Goal: Task Accomplishment & Management: Use online tool/utility

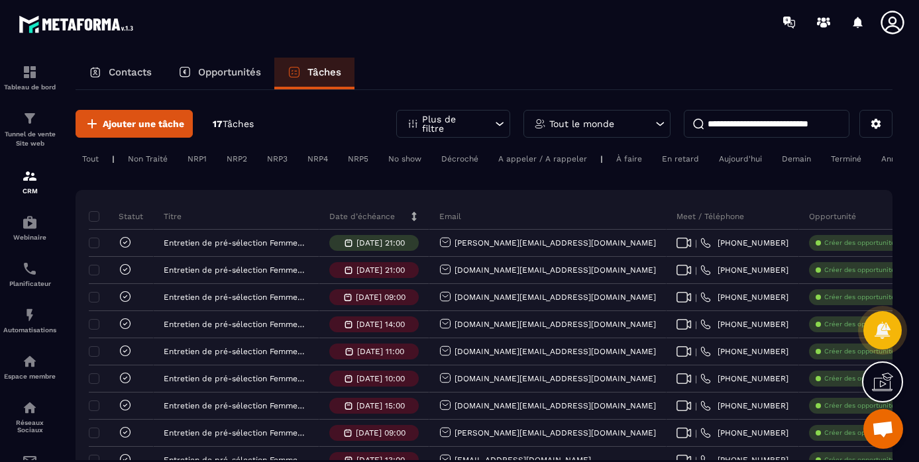
scroll to position [869, 0]
click at [129, 68] on p "Contacts" at bounding box center [130, 72] width 43 height 12
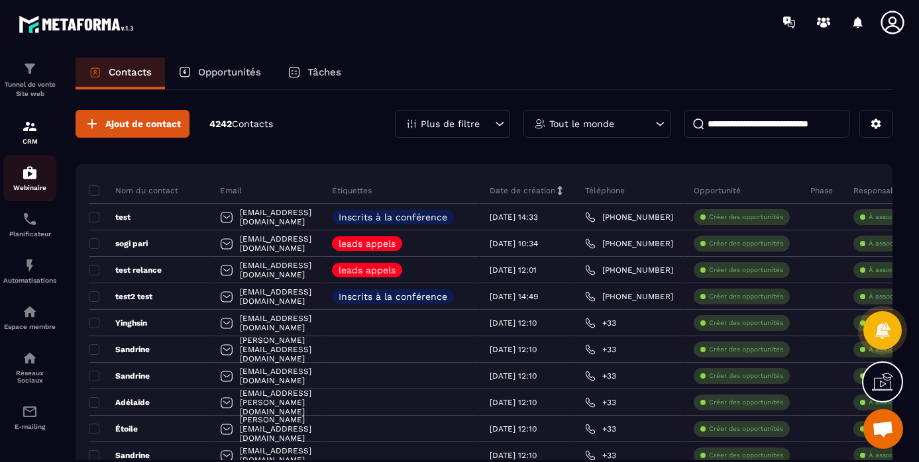
scroll to position [56, 0]
click at [32, 266] on img at bounding box center [30, 266] width 16 height 16
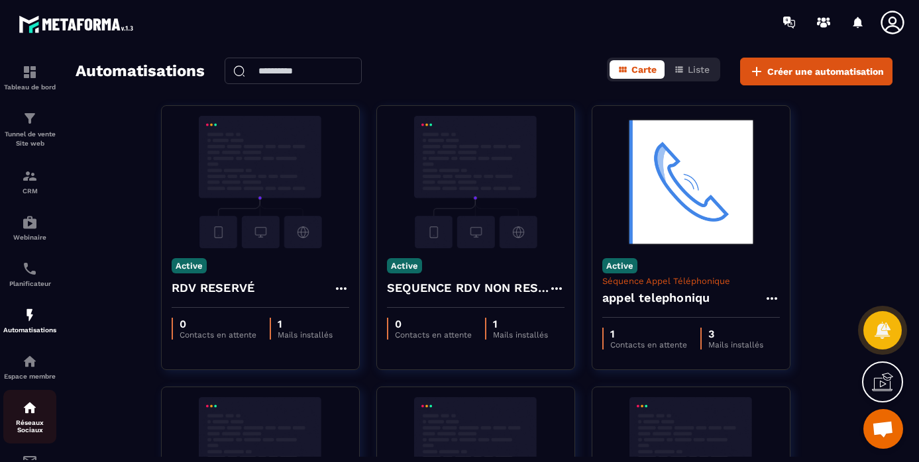
click at [34, 408] on img at bounding box center [30, 408] width 16 height 16
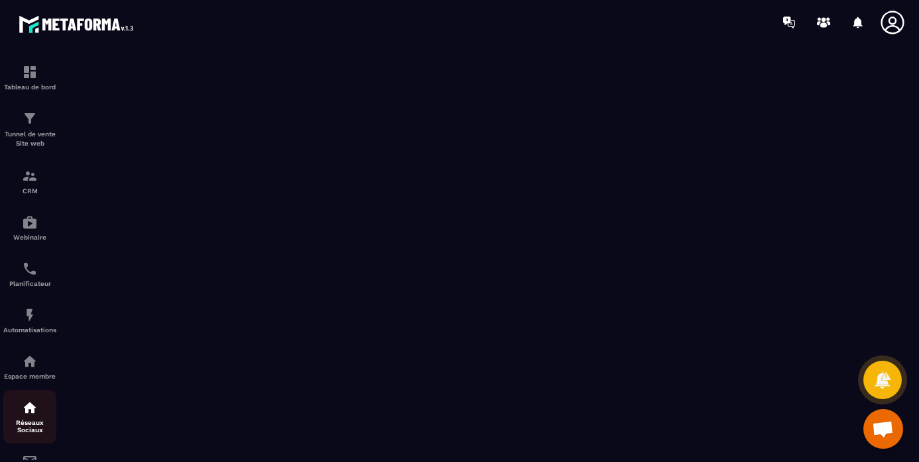
scroll to position [56, 0]
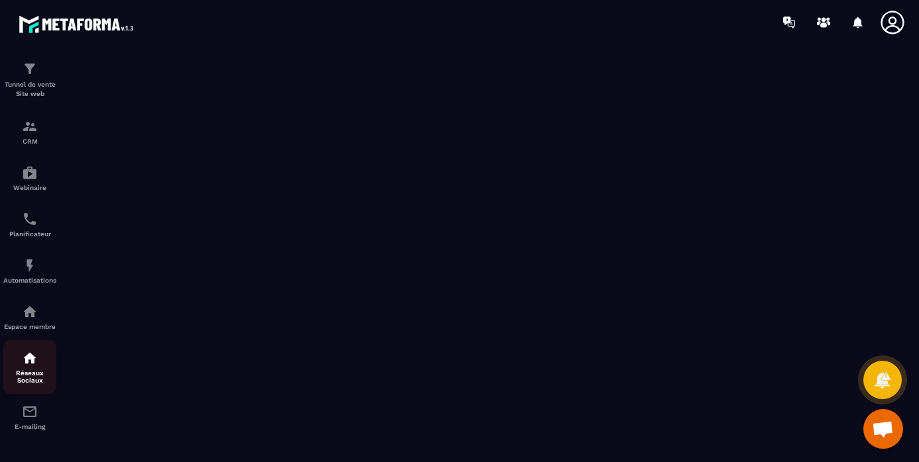
click at [0, 0] on img at bounding box center [0, 0] width 0 height 0
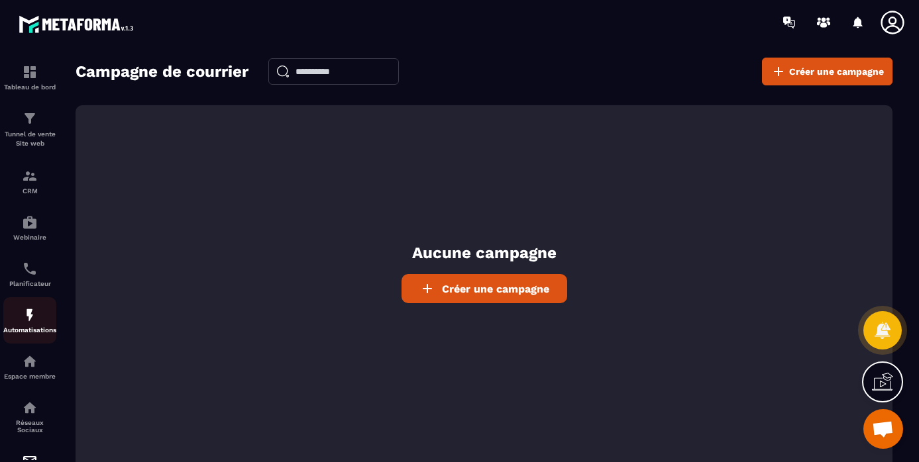
click at [30, 317] on img at bounding box center [30, 315] width 16 height 16
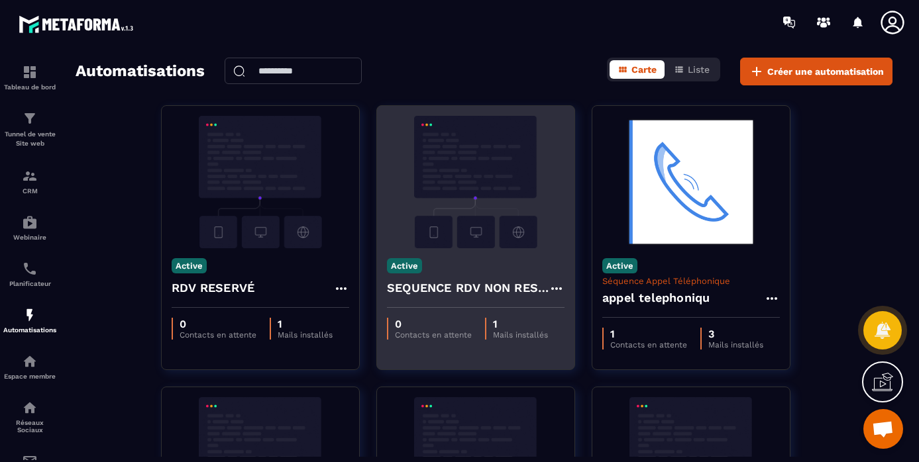
click at [476, 162] on img at bounding box center [476, 182] width 178 height 133
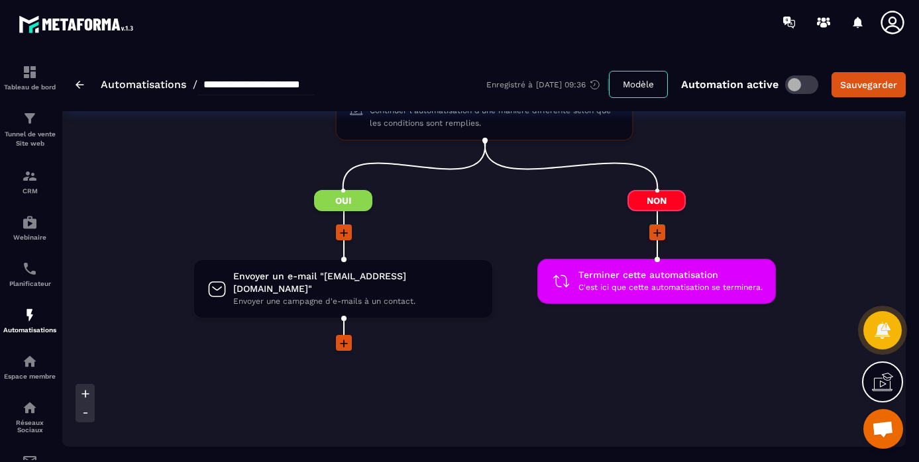
scroll to position [297, 0]
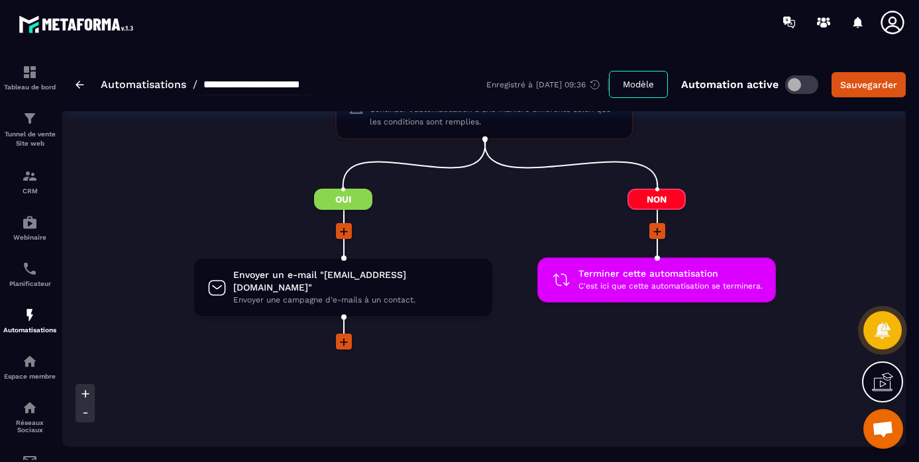
click at [343, 344] on icon at bounding box center [344, 343] width 8 height 8
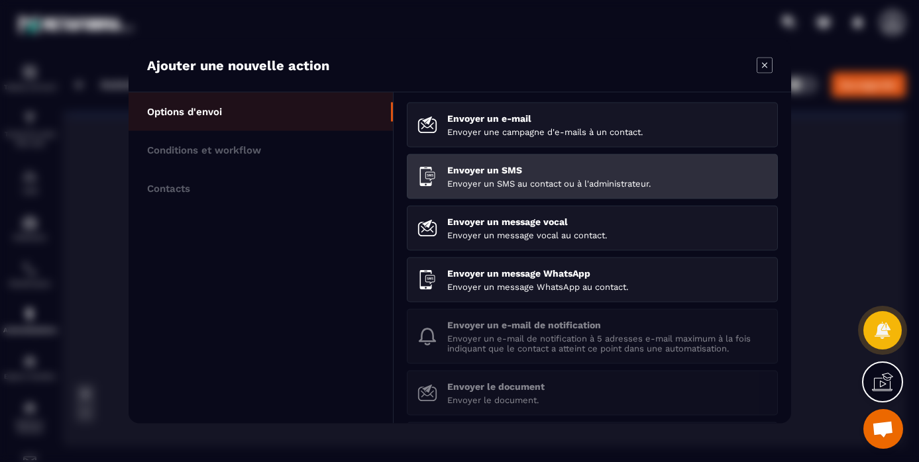
click at [510, 175] on p "Envoyer un SMS" at bounding box center [607, 170] width 320 height 11
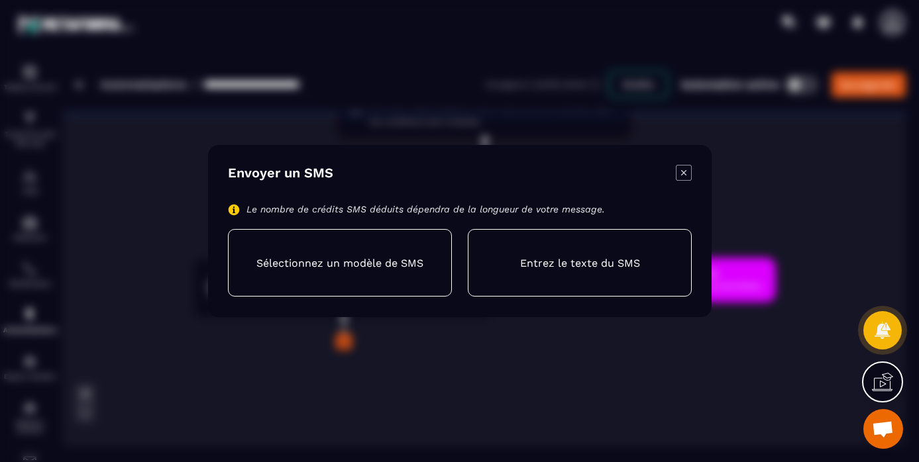
click at [570, 262] on p "Entrez le texte du SMS" at bounding box center [579, 263] width 120 height 13
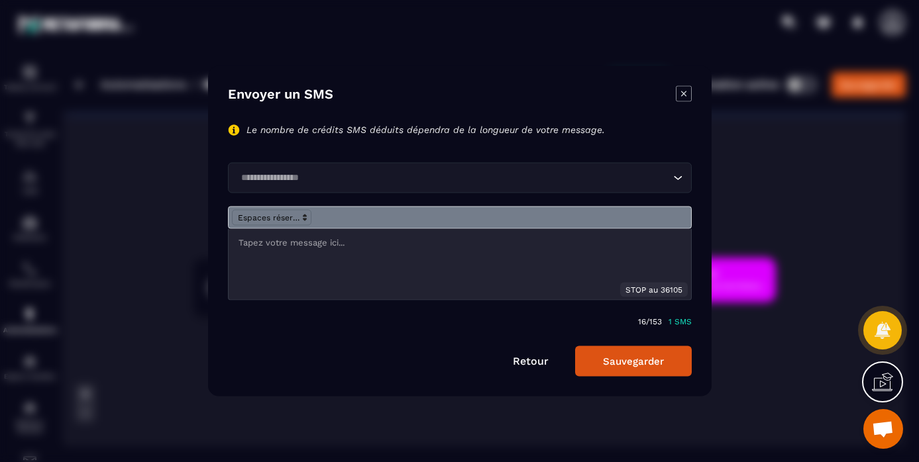
click at [332, 246] on p "Modal window" at bounding box center [460, 243] width 443 height 12
paste div "Modal window"
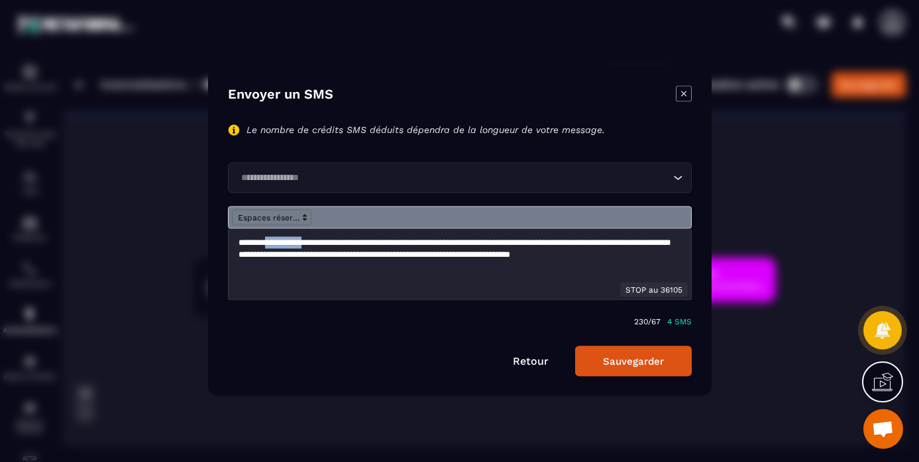
drag, startPoint x: 319, startPoint y: 244, endPoint x: 274, endPoint y: 242, distance: 44.4
click at [274, 242] on p "**********" at bounding box center [460, 255] width 443 height 36
click at [357, 178] on input "Search for option" at bounding box center [453, 178] width 433 height 15
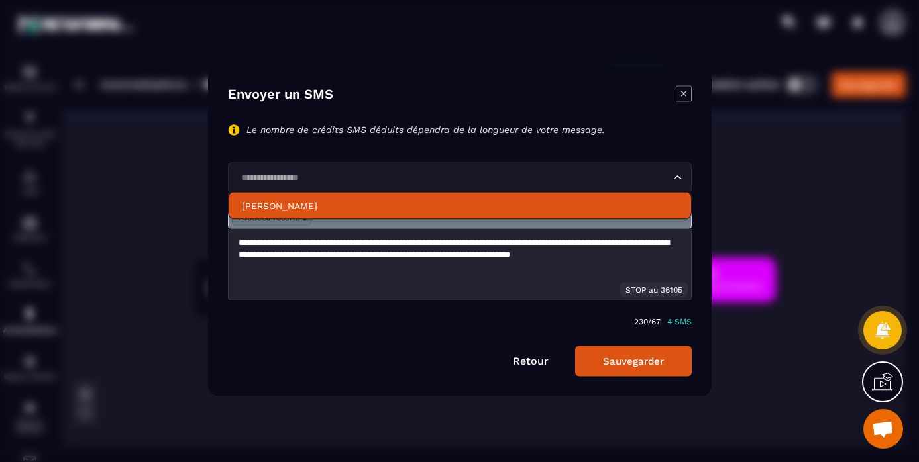
click at [301, 203] on p "Rose Chen" at bounding box center [460, 205] width 436 height 13
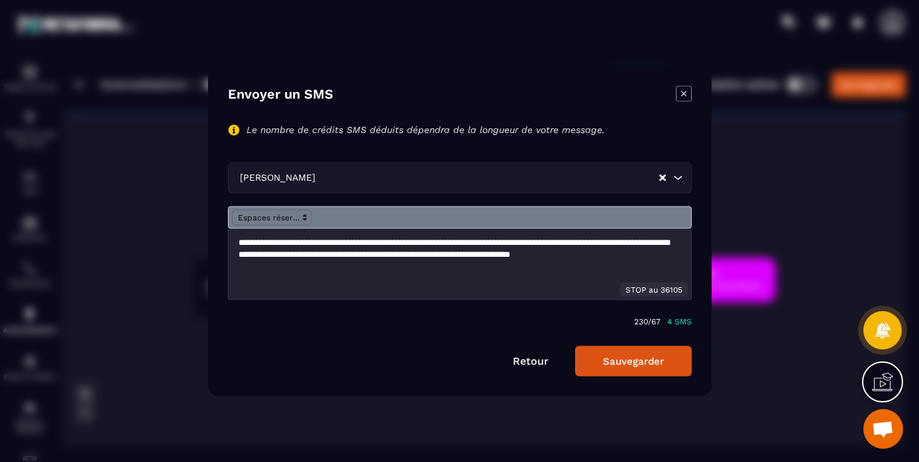
click at [521, 362] on link "Retour" at bounding box center [531, 361] width 36 height 13
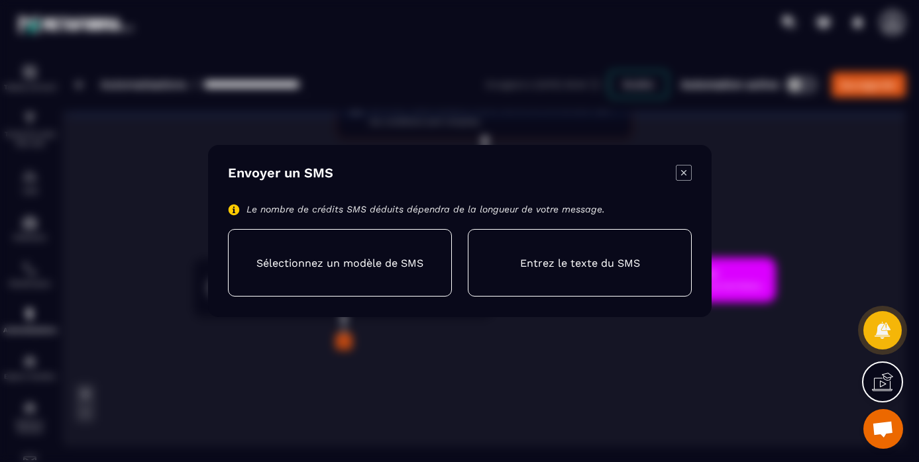
click at [683, 170] on icon "Modal window" at bounding box center [684, 173] width 16 height 16
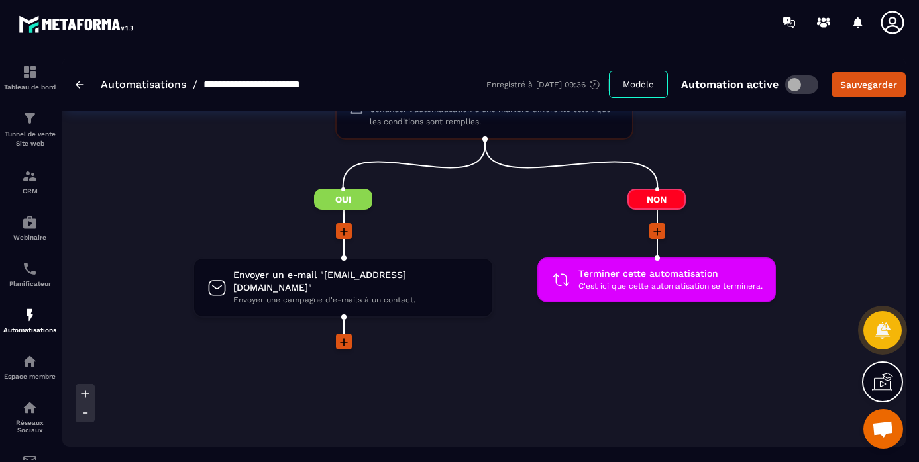
click at [347, 341] on icon at bounding box center [343, 342] width 13 height 13
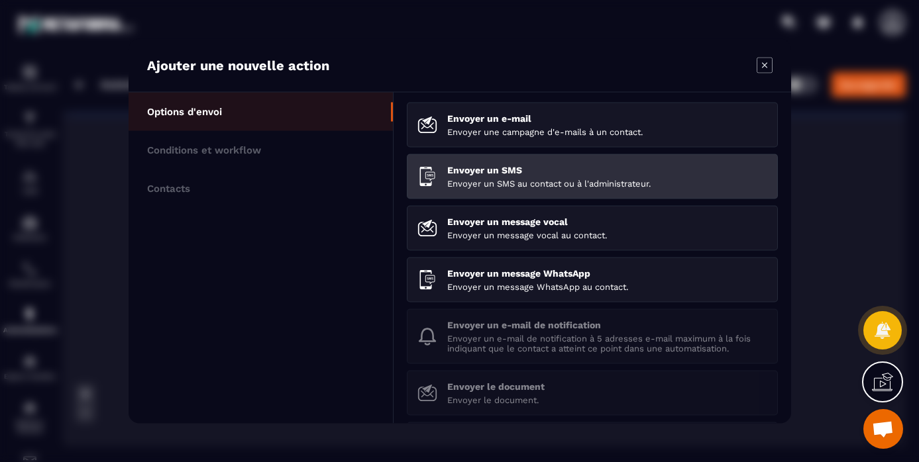
click at [481, 172] on p "Envoyer un SMS" at bounding box center [607, 170] width 320 height 11
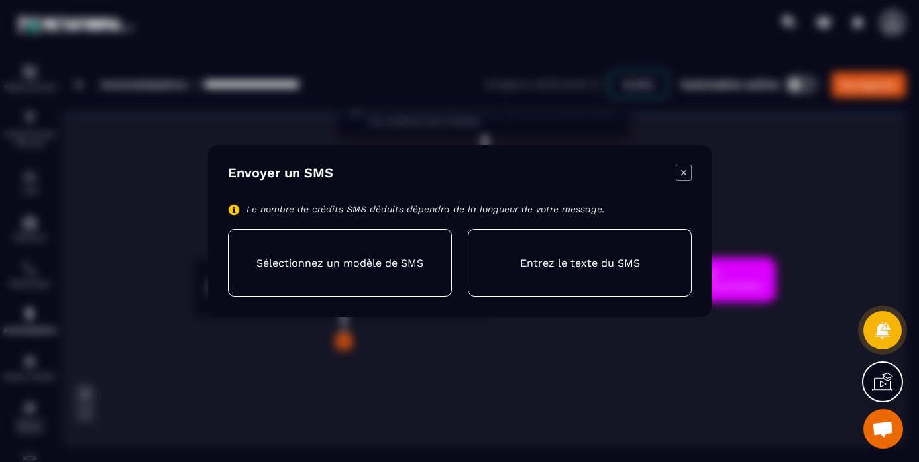
click at [535, 257] on p "Entrez le texte du SMS" at bounding box center [579, 263] width 120 height 13
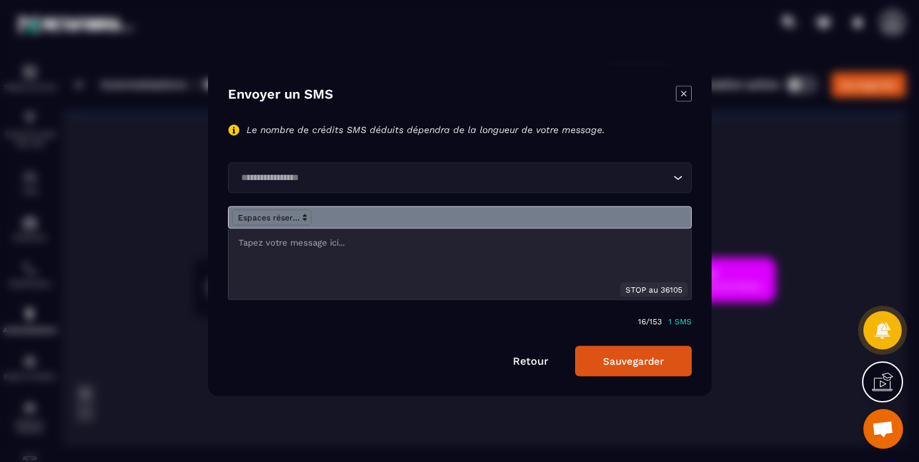
click at [358, 251] on div "Modal window" at bounding box center [460, 264] width 462 height 71
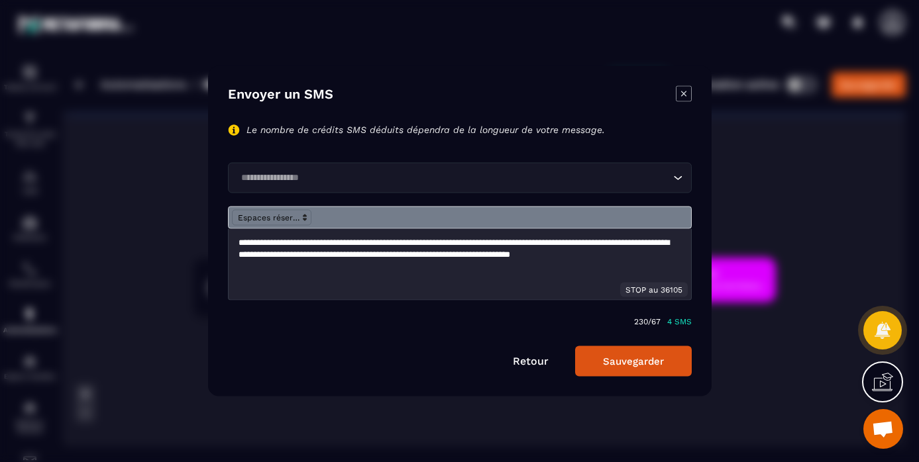
click at [343, 180] on input "Search for option" at bounding box center [453, 178] width 433 height 15
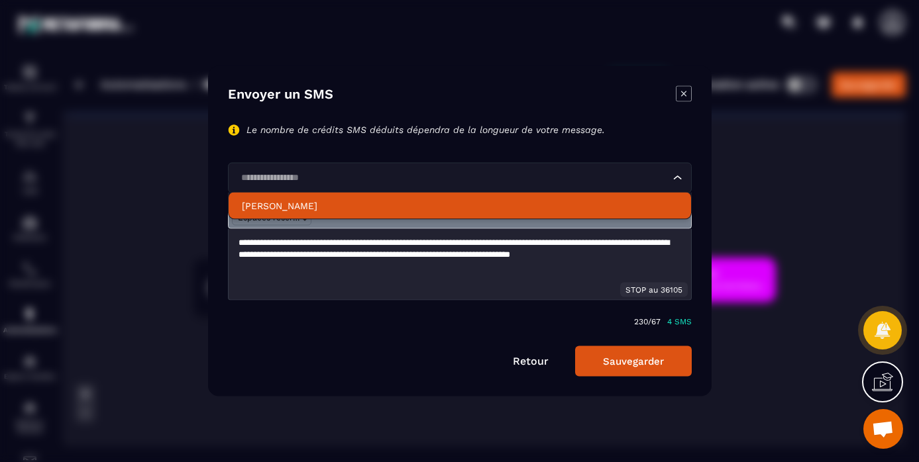
click at [318, 202] on p "Rose Chen" at bounding box center [460, 205] width 436 height 13
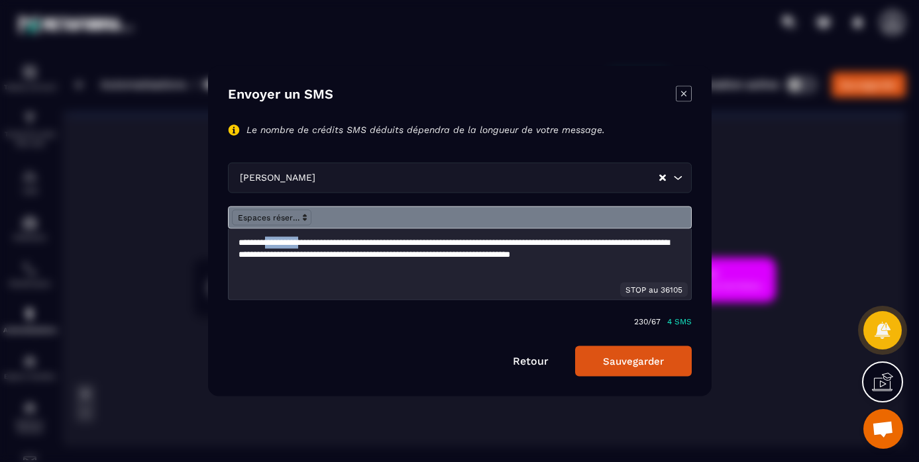
drag, startPoint x: 317, startPoint y: 243, endPoint x: 274, endPoint y: 242, distance: 43.7
click at [274, 242] on p "**********" at bounding box center [460, 255] width 443 height 36
click at [522, 364] on link "Retour" at bounding box center [531, 361] width 36 height 13
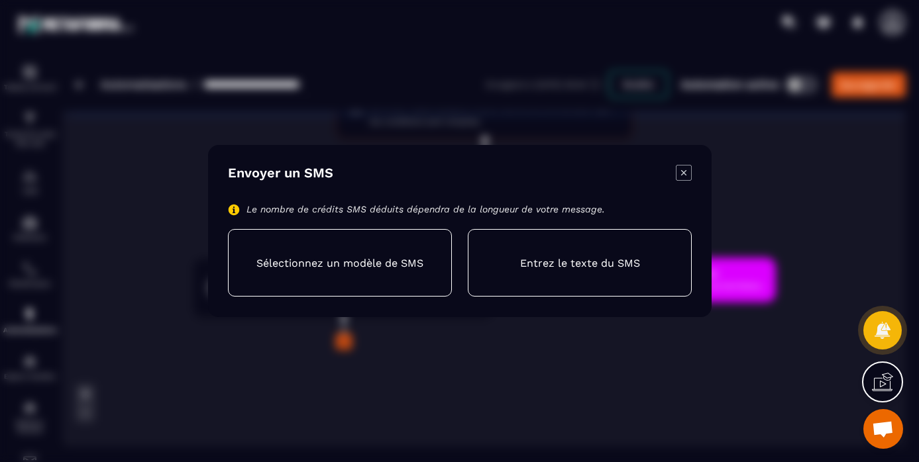
click at [684, 172] on icon "Modal window" at bounding box center [682, 172] width 5 height 5
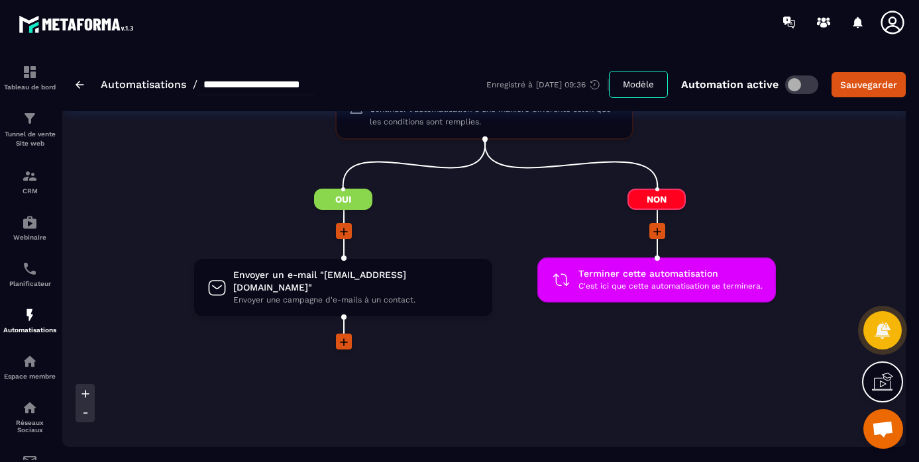
click at [875, 421] on span "Ouvrir le chat" at bounding box center [883, 430] width 22 height 19
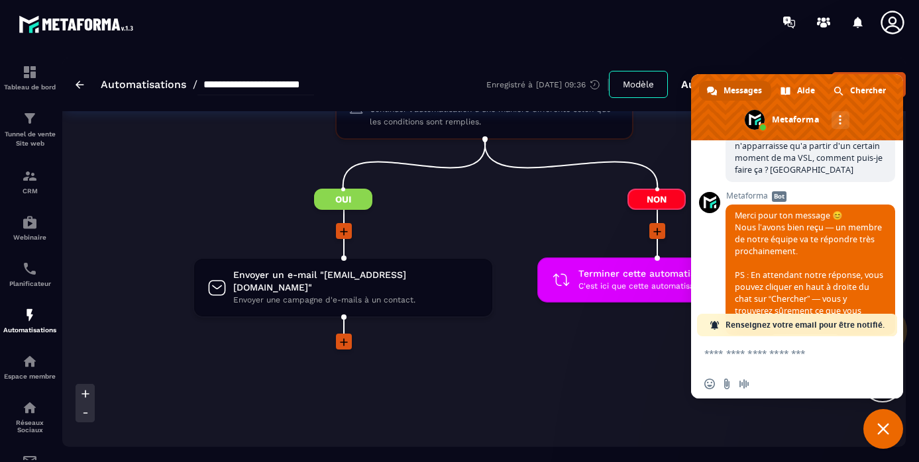
scroll to position [869, 0]
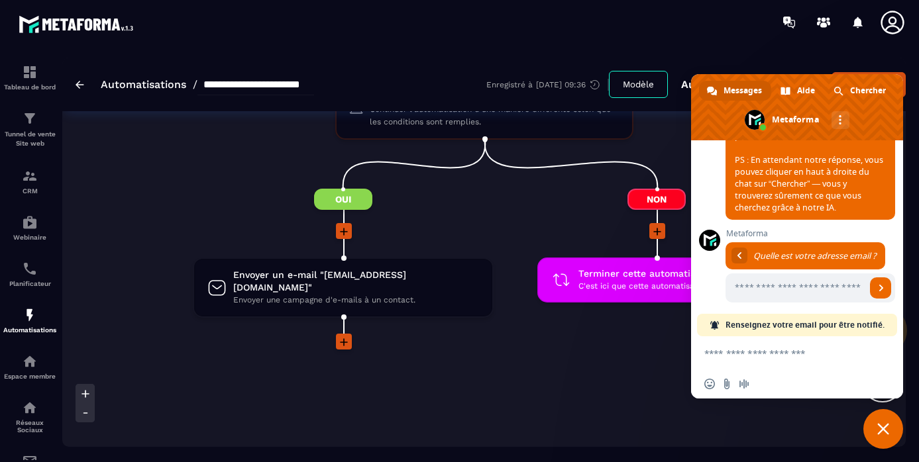
click at [83, 84] on img at bounding box center [80, 85] width 9 height 8
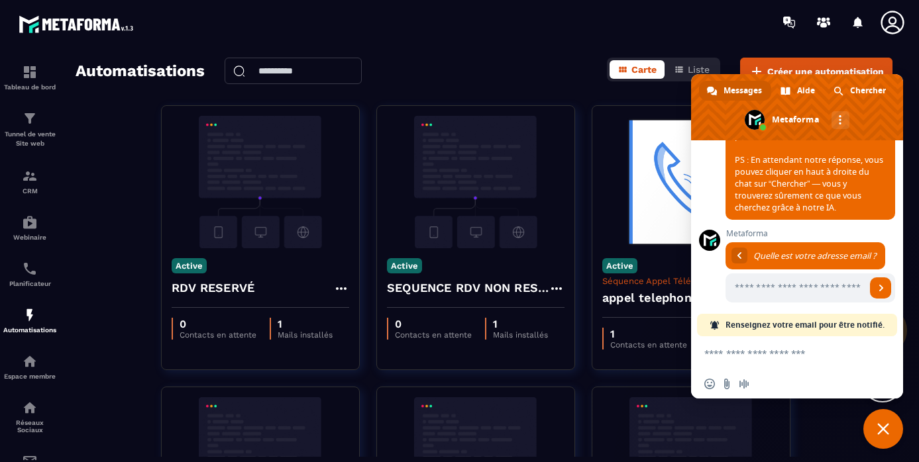
click at [886, 426] on span "Fermer le chat" at bounding box center [883, 429] width 12 height 12
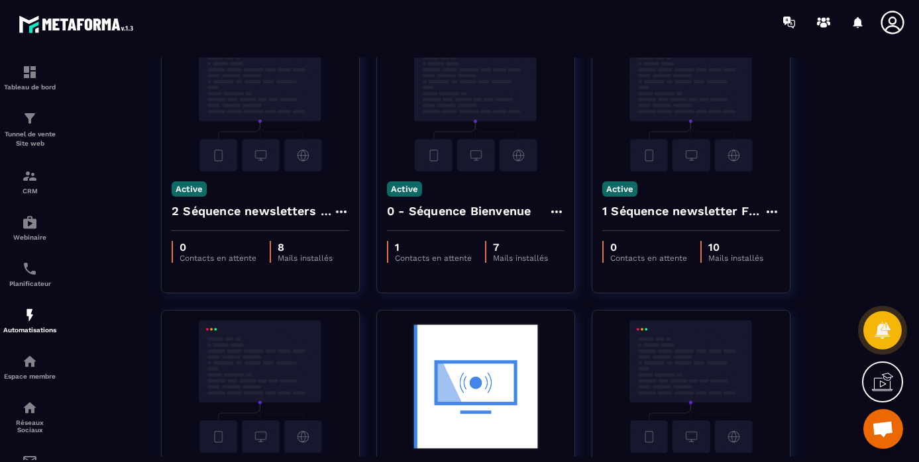
scroll to position [356, 0]
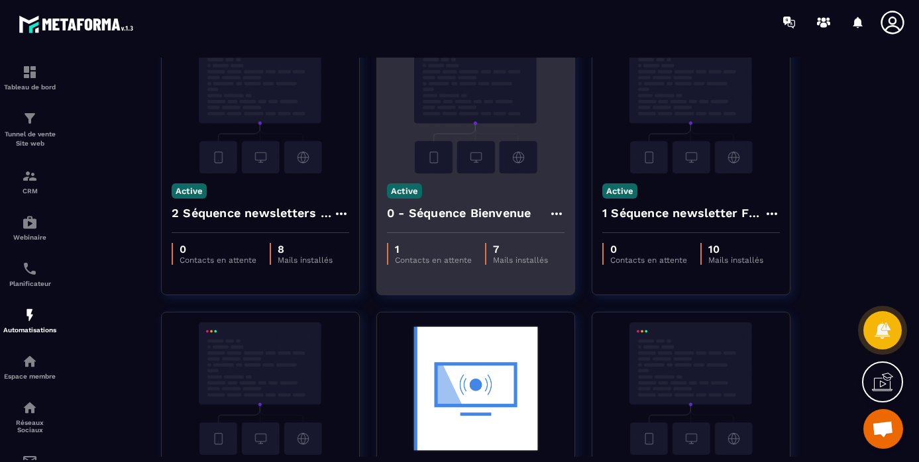
click at [488, 142] on img at bounding box center [476, 107] width 178 height 133
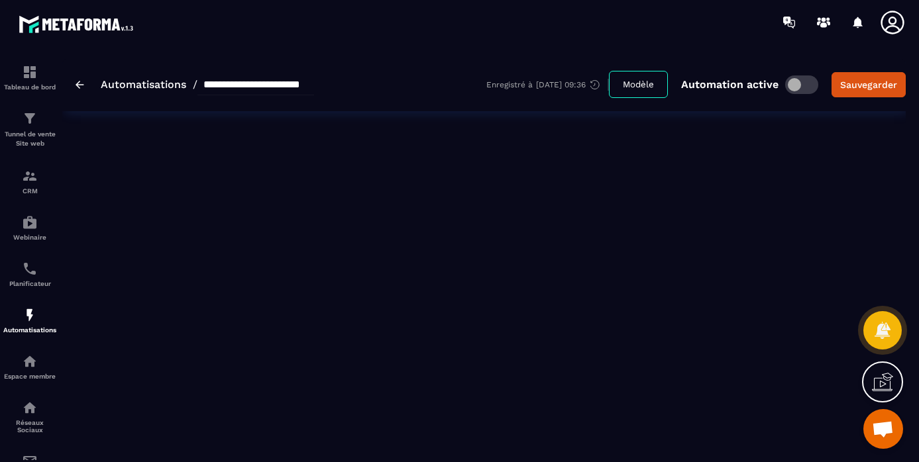
type input "**********"
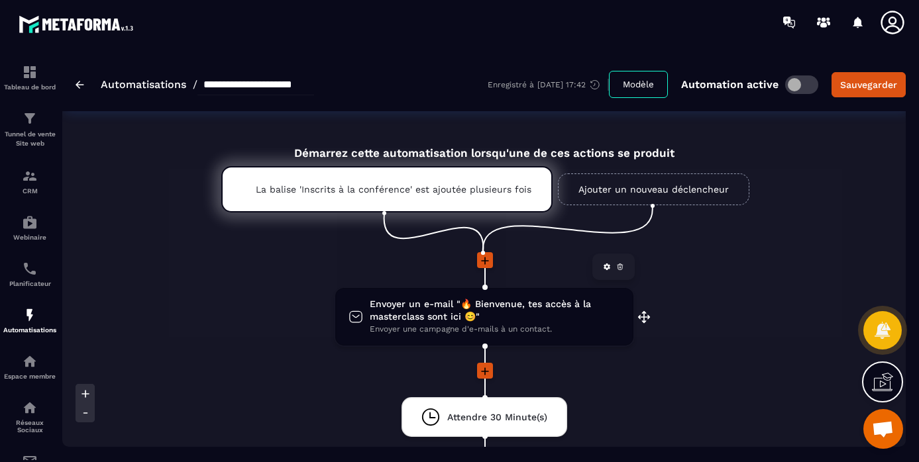
click at [503, 307] on span "Envoyer un e-mail "🔥 Bienvenue, tes accès à la masterclass sont ici 😊"" at bounding box center [495, 310] width 250 height 25
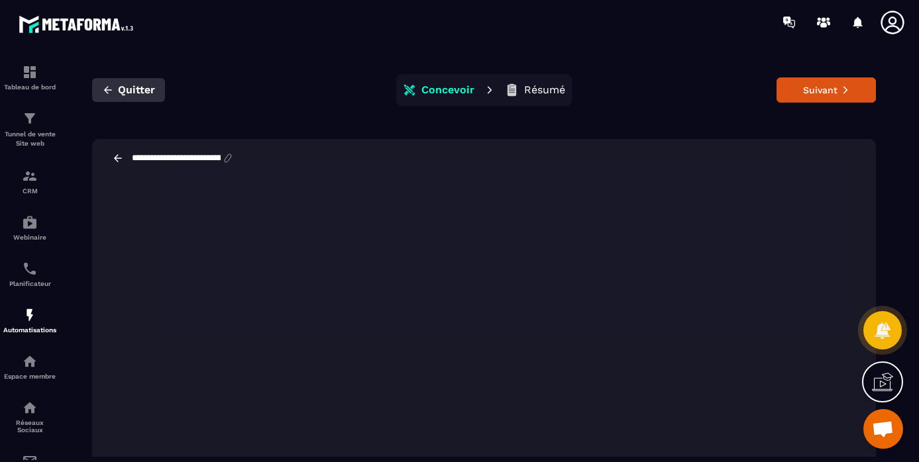
click at [107, 86] on icon "button" at bounding box center [108, 89] width 8 height 7
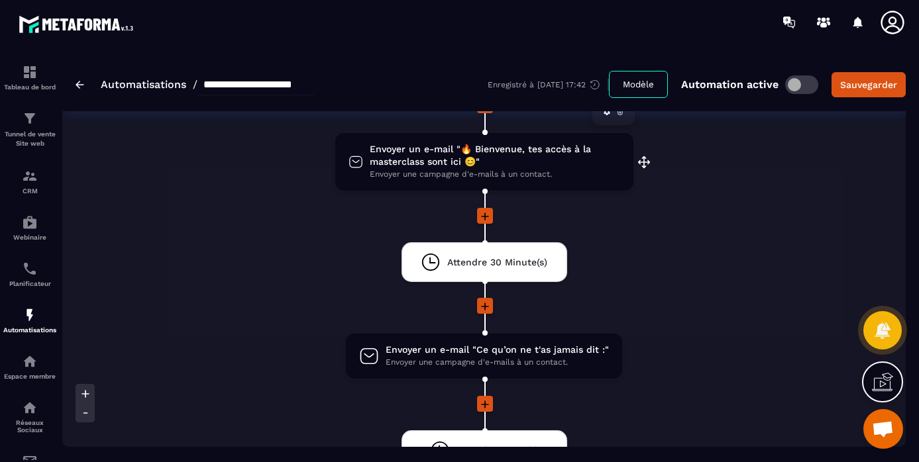
scroll to position [180, 0]
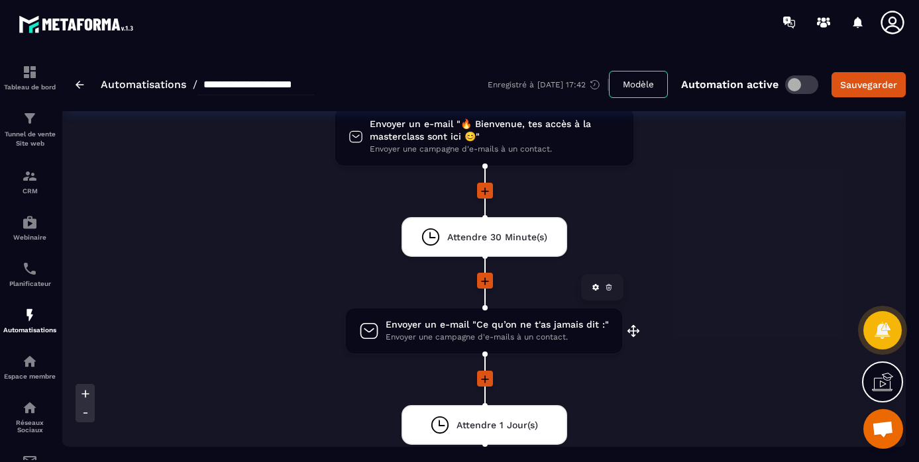
click at [440, 326] on span "Envoyer un e-mail "Ce qu’on ne t'as jamais dit :"" at bounding box center [497, 325] width 223 height 13
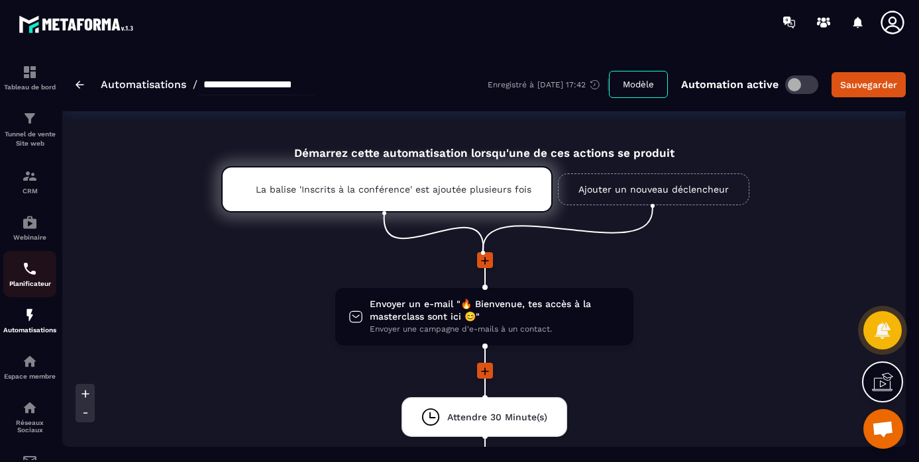
click at [28, 272] on img at bounding box center [30, 269] width 16 height 16
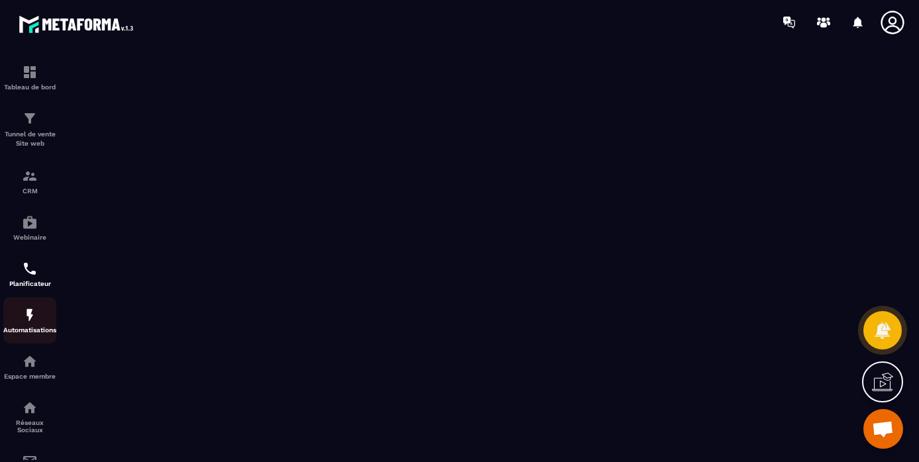
click at [25, 317] on img at bounding box center [30, 315] width 16 height 16
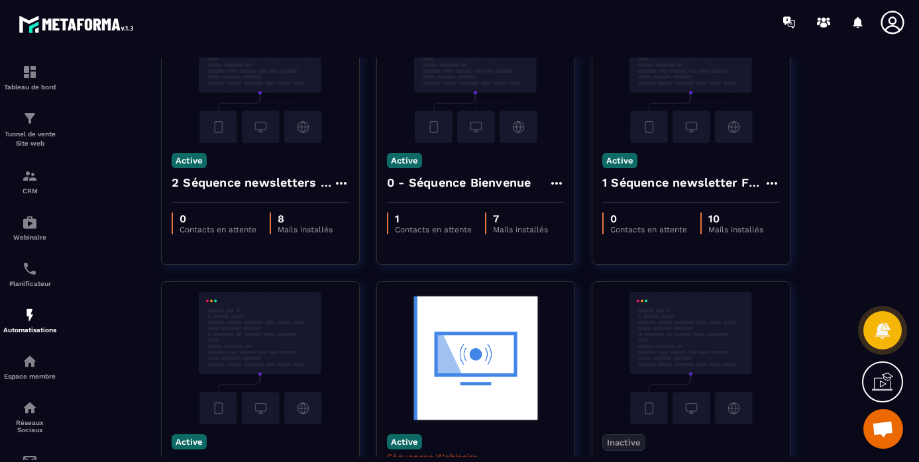
scroll to position [345, 0]
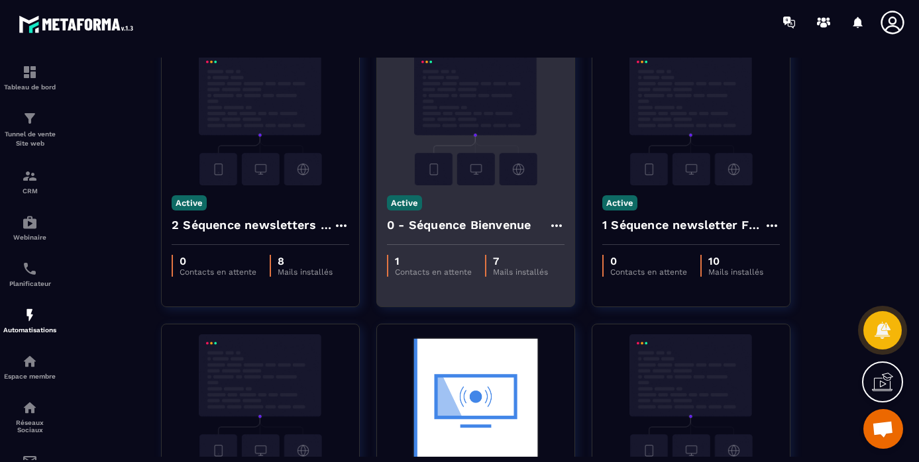
click at [460, 156] on img at bounding box center [476, 119] width 178 height 133
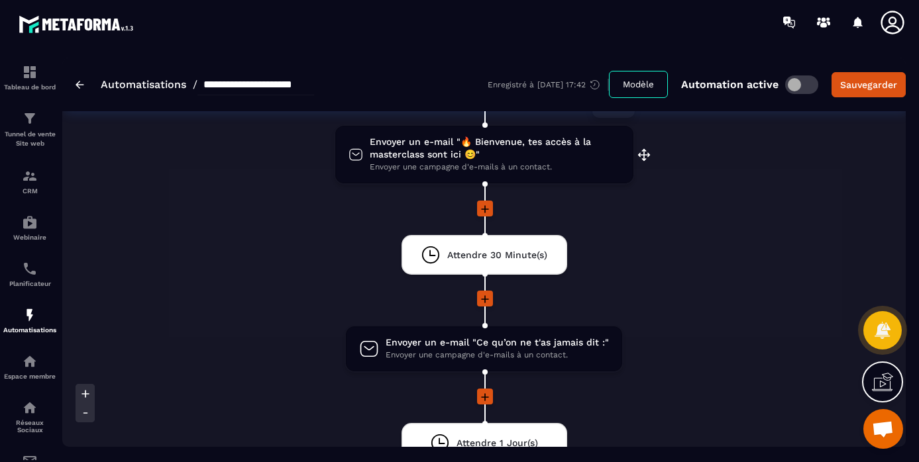
scroll to position [168, 0]
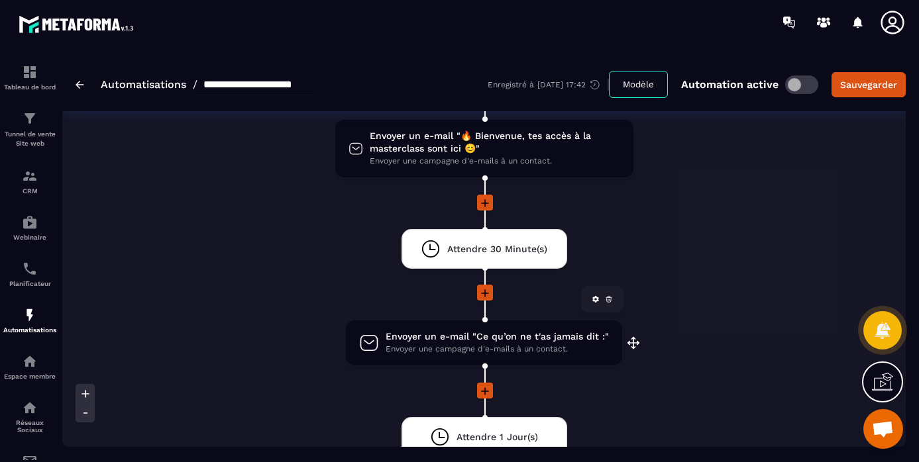
click at [461, 343] on span "Envoyer un e-mail "Ce qu’on ne t'as jamais dit :"" at bounding box center [497, 337] width 223 height 13
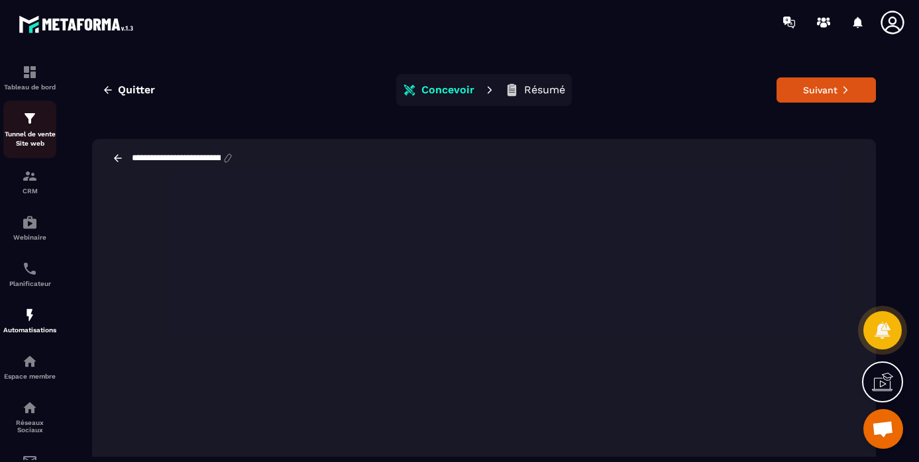
click at [28, 130] on div "Tunnel de vente Site web" at bounding box center [29, 130] width 53 height 38
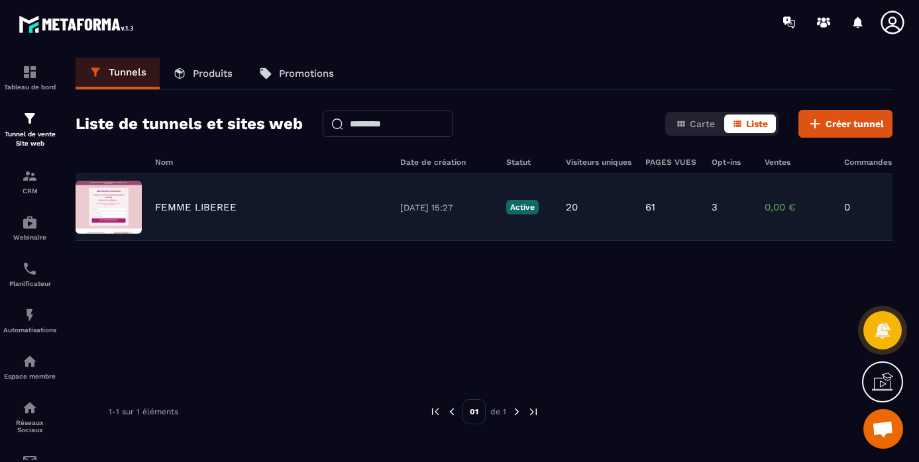
click at [183, 208] on p "FEMME LIBEREE" at bounding box center [195, 207] width 81 height 12
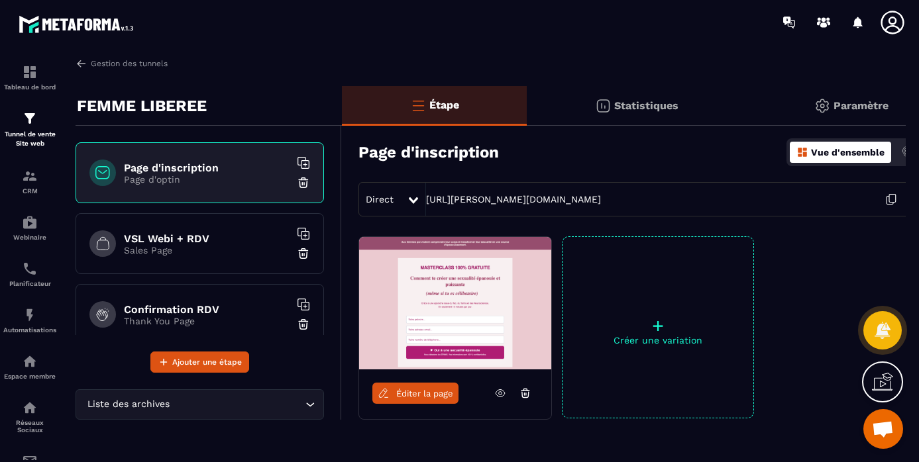
click at [170, 239] on h6 "VSL Webi + RDV" at bounding box center [207, 239] width 166 height 13
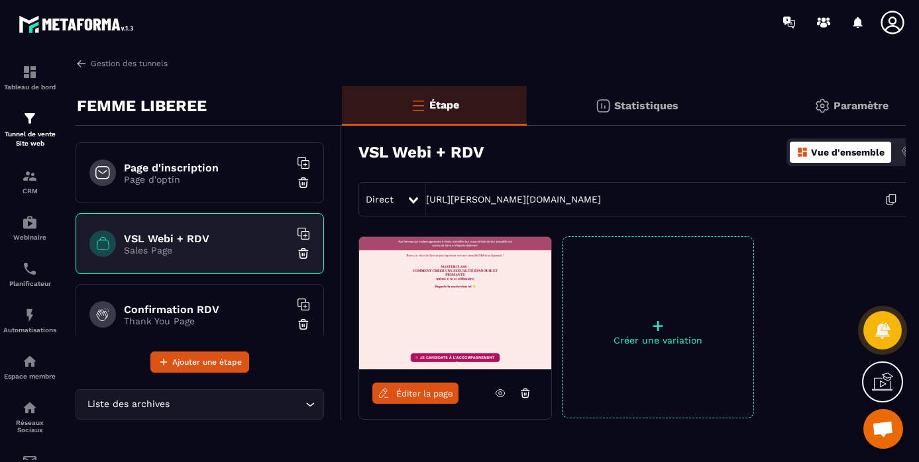
drag, startPoint x: 670, startPoint y: 202, endPoint x: 519, endPoint y: 207, distance: 151.1
click at [515, 206] on div "Direct https://rose-chen-coaching.metaforma.io/webi-rdv" at bounding box center [657, 199] width 598 height 34
click at [892, 201] on icon at bounding box center [891, 199] width 25 height 25
click at [27, 319] on img at bounding box center [30, 315] width 16 height 16
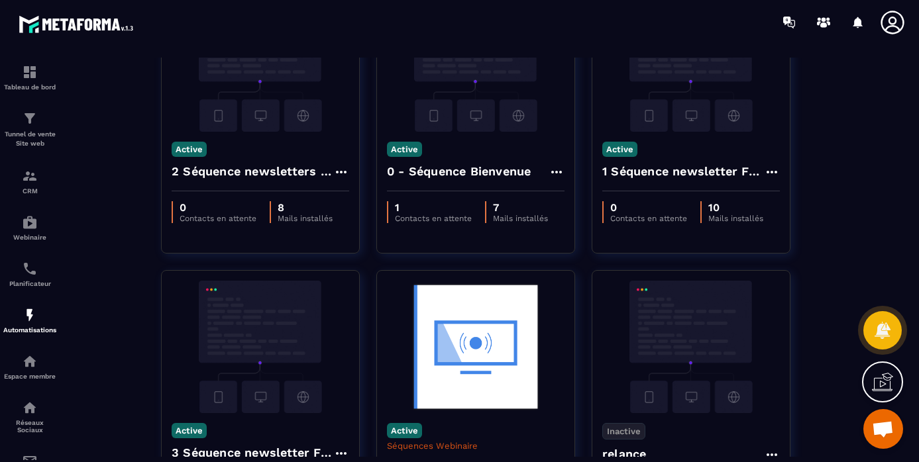
scroll to position [396, 0]
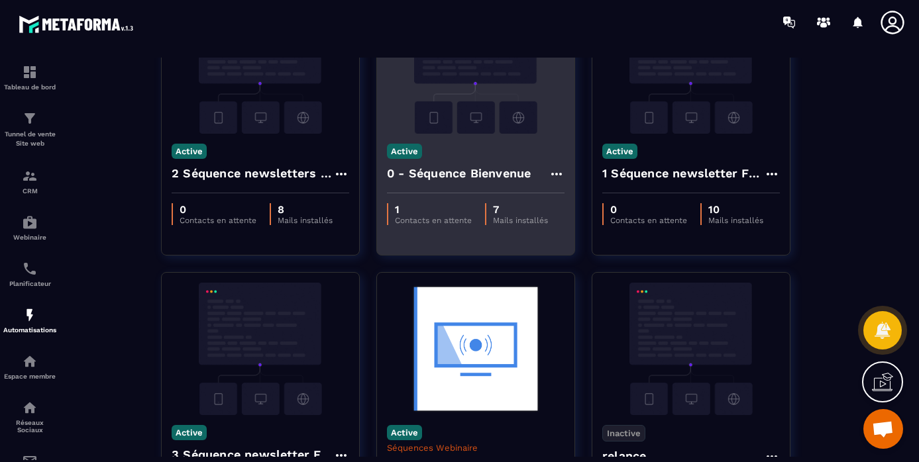
click at [461, 100] on img at bounding box center [476, 67] width 178 height 133
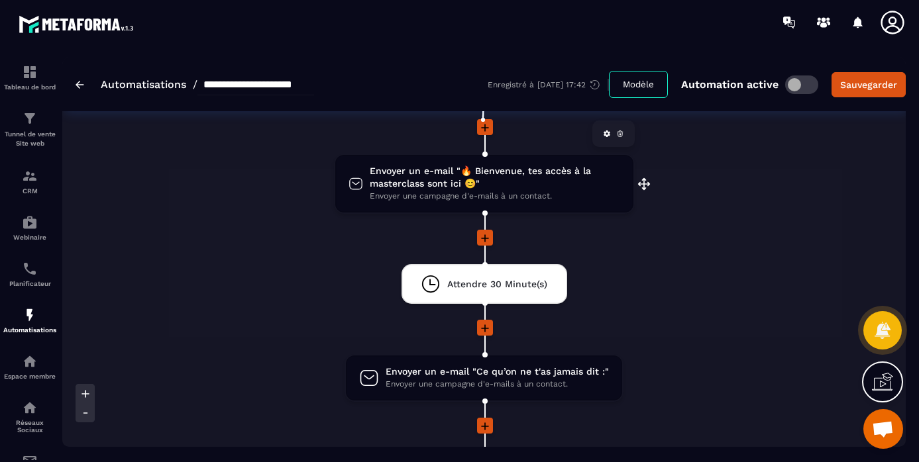
scroll to position [136, 0]
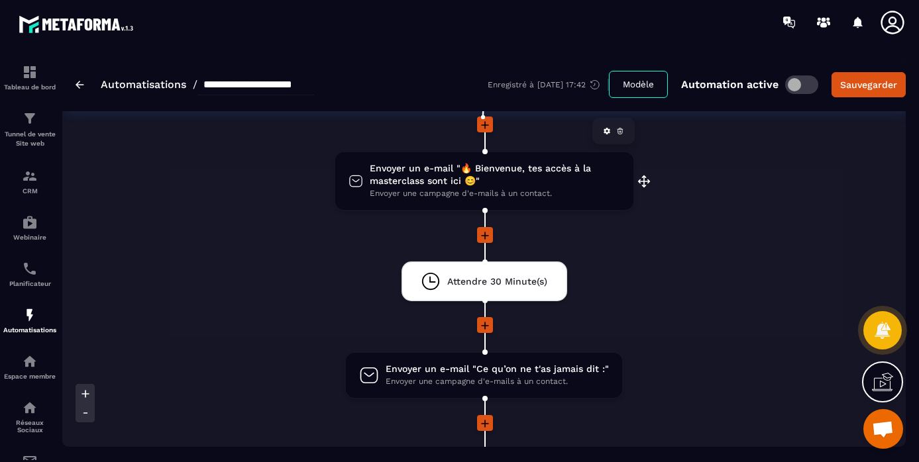
click at [429, 172] on span "Envoyer un e-mail "🔥 Bienvenue, tes accès à la masterclass sont ici 😊"" at bounding box center [495, 174] width 250 height 25
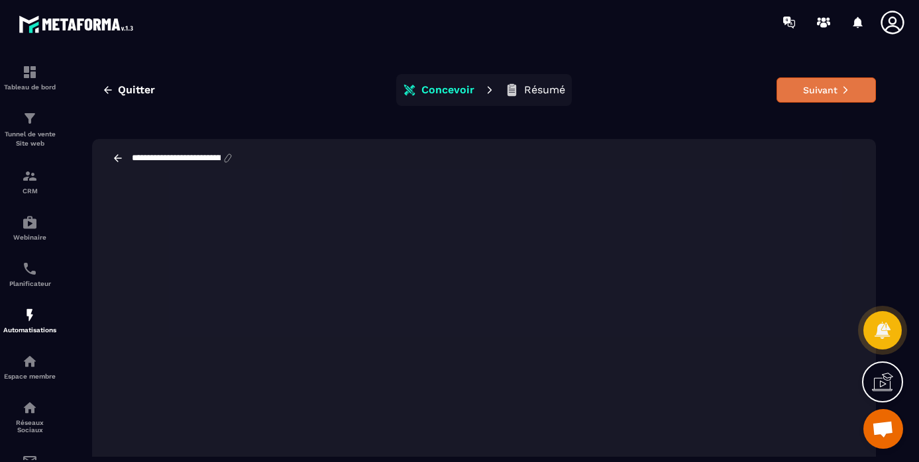
click at [810, 92] on button "Suivant" at bounding box center [826, 90] width 99 height 25
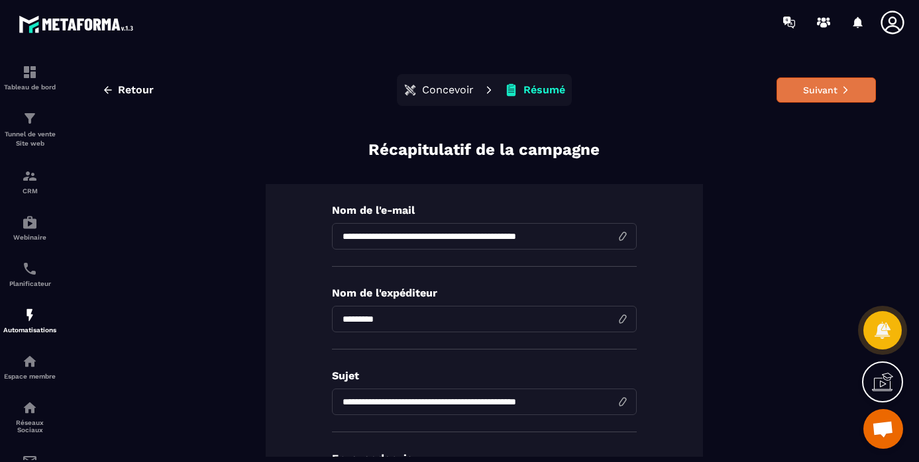
click at [827, 89] on button "Suivant" at bounding box center [826, 90] width 99 height 25
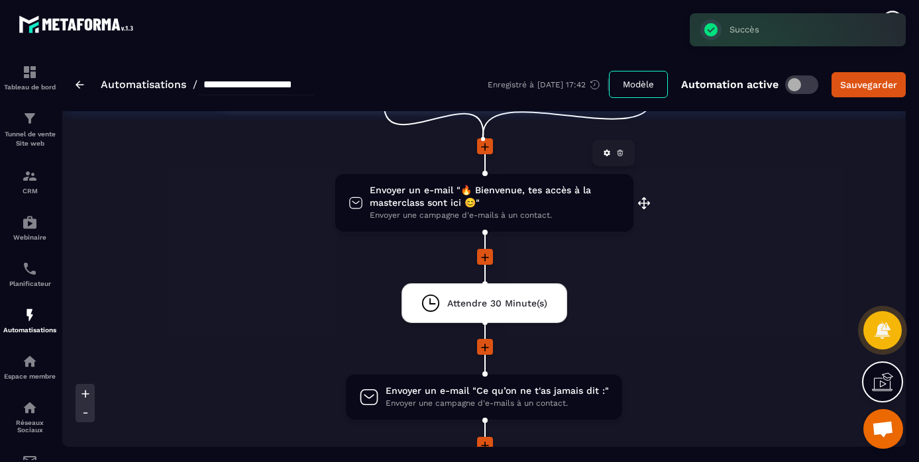
scroll to position [124, 0]
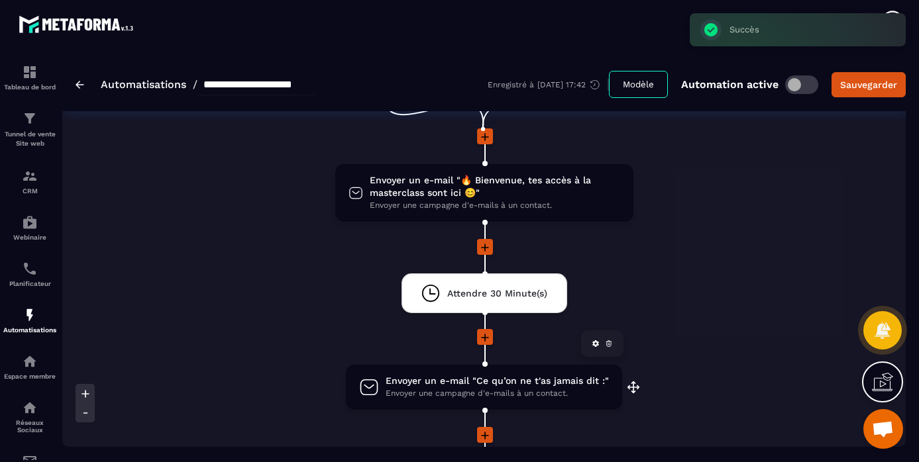
click at [435, 386] on span "Envoyer un e-mail "Ce qu’on ne t'as jamais dit :"" at bounding box center [497, 381] width 223 height 13
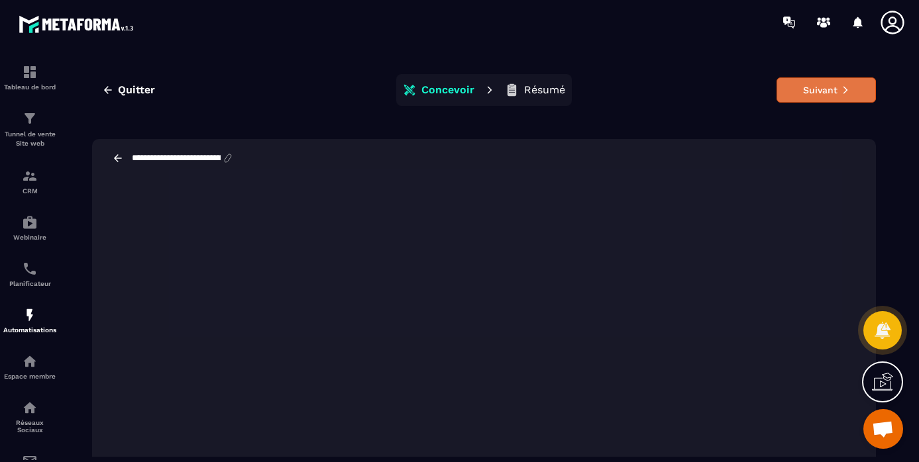
click at [833, 93] on button "Suivant" at bounding box center [826, 90] width 99 height 25
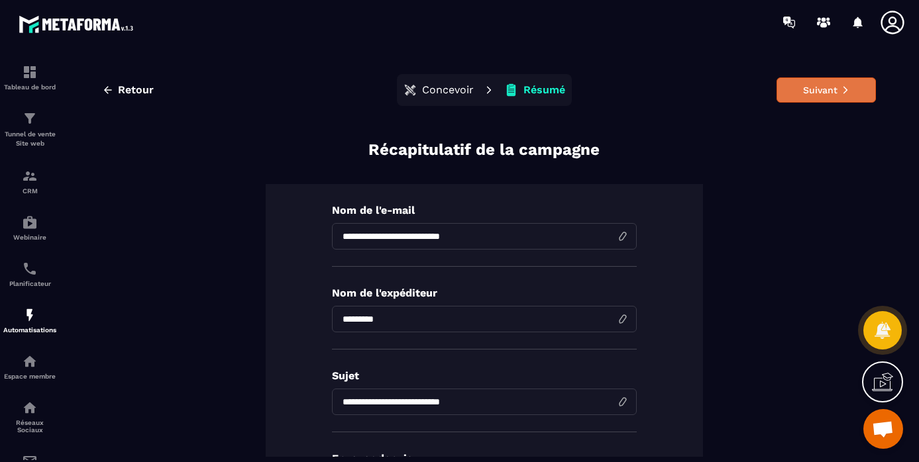
click at [832, 91] on button "Suivant" at bounding box center [826, 90] width 99 height 25
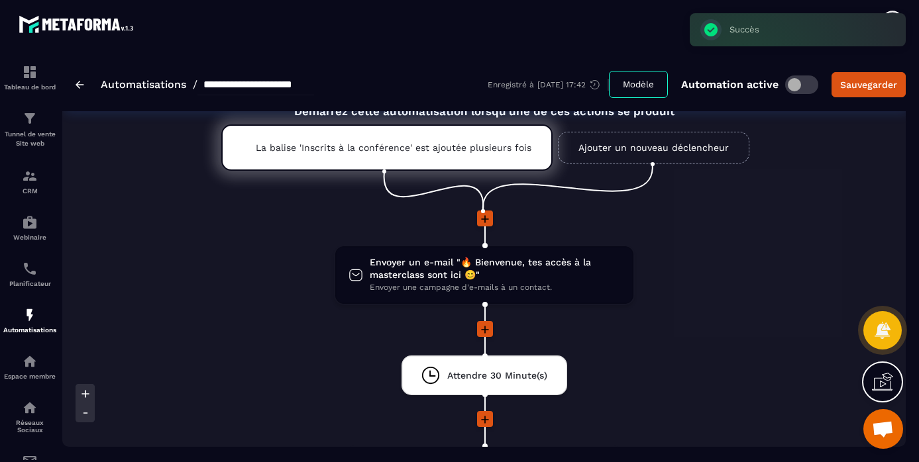
scroll to position [46, 0]
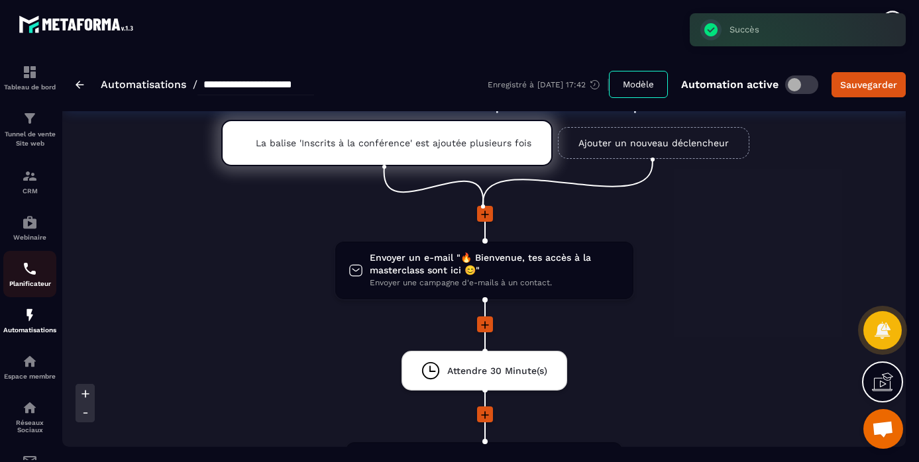
click at [27, 280] on div "Planificateur" at bounding box center [29, 274] width 53 height 27
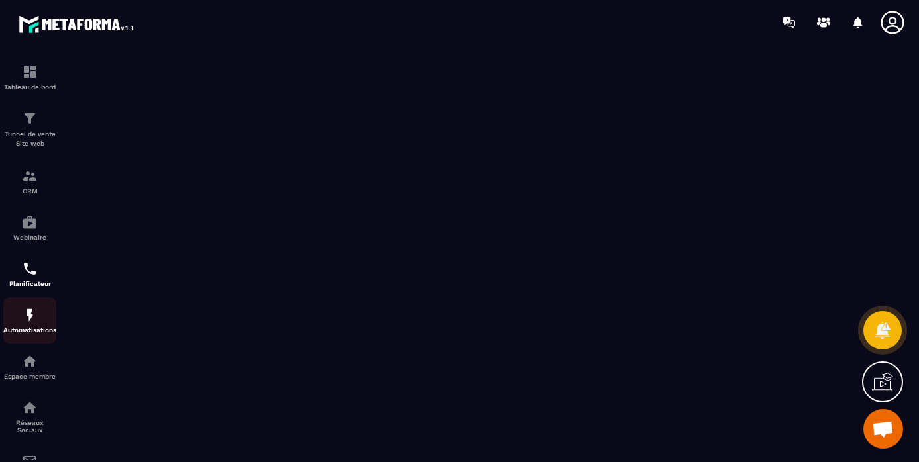
click at [27, 327] on div "Automatisations" at bounding box center [29, 320] width 53 height 27
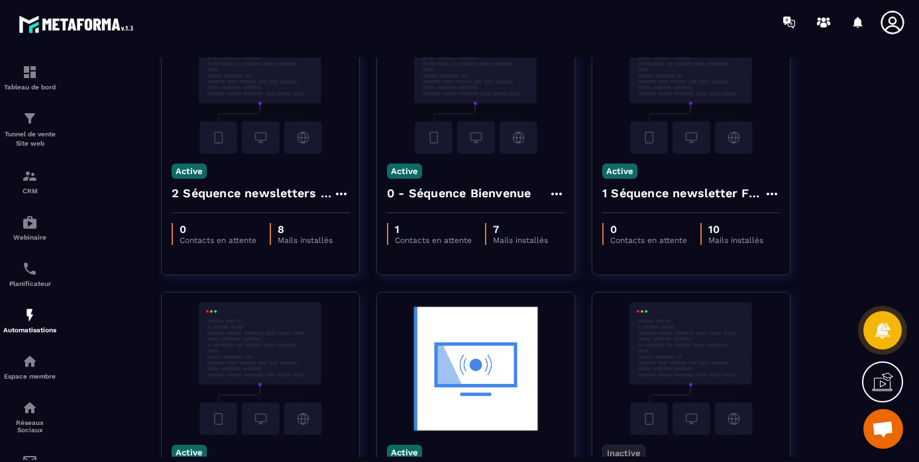
scroll to position [378, 0]
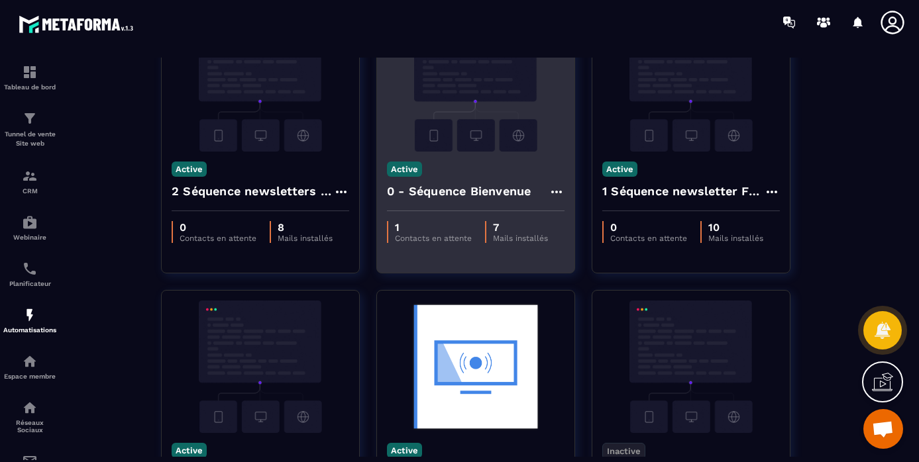
click at [497, 131] on img at bounding box center [476, 85] width 178 height 133
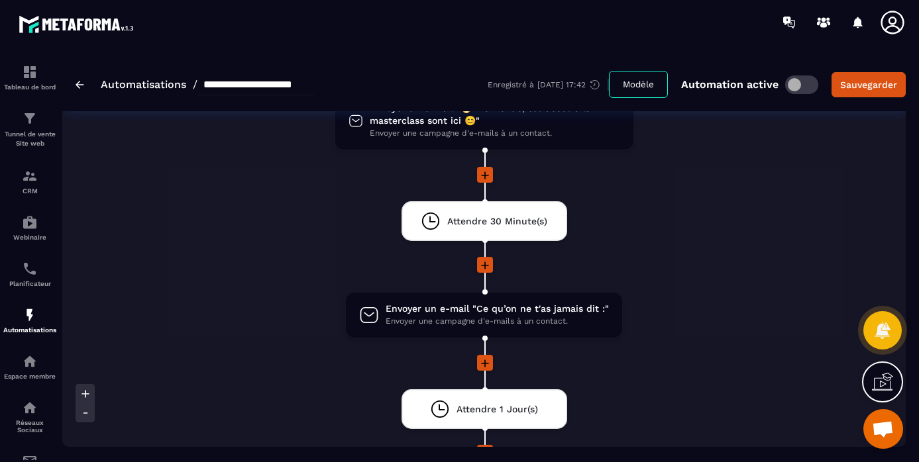
scroll to position [205, 0]
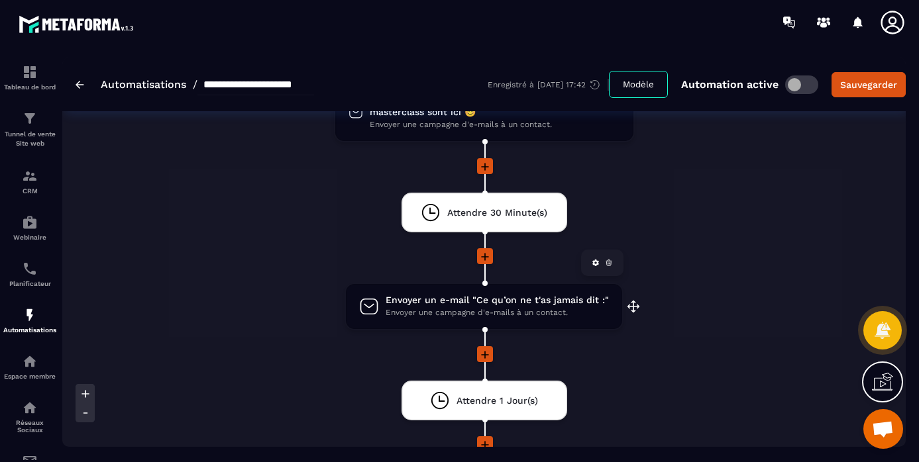
click at [449, 307] on span "Envoyer un e-mail "Ce qu’on ne t'as jamais dit :"" at bounding box center [497, 300] width 223 height 13
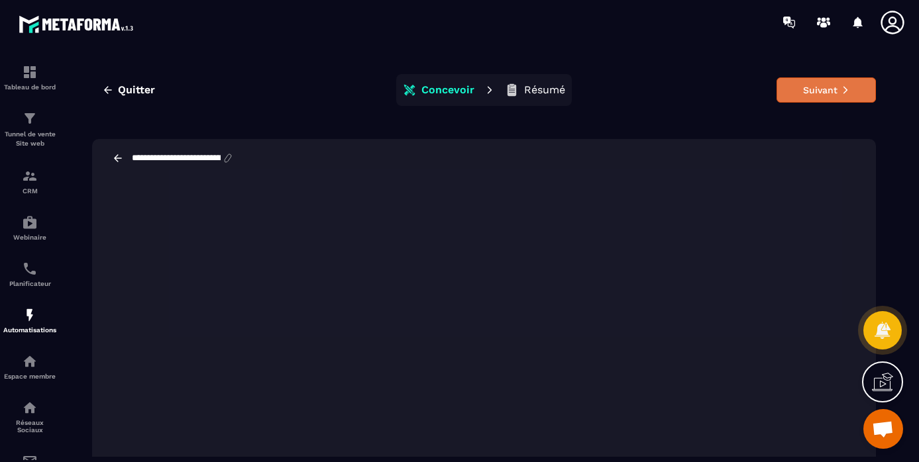
click at [806, 88] on button "Suivant" at bounding box center [826, 90] width 99 height 25
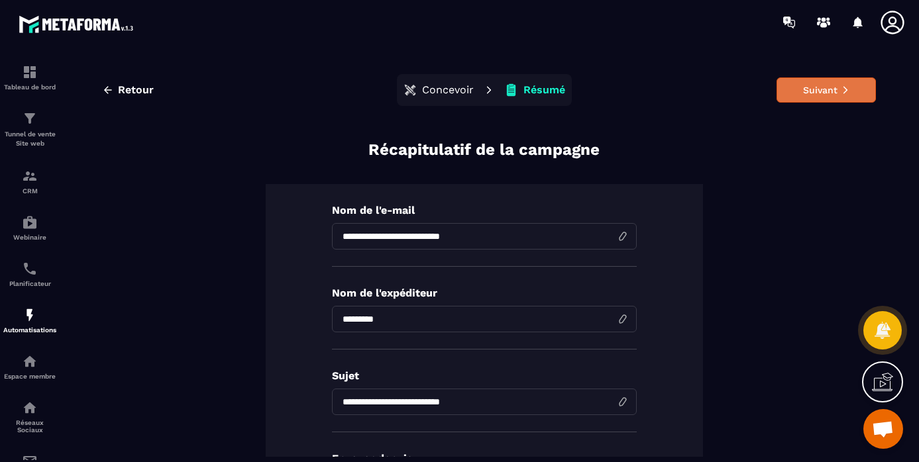
click at [804, 87] on button "Suivant" at bounding box center [826, 90] width 99 height 25
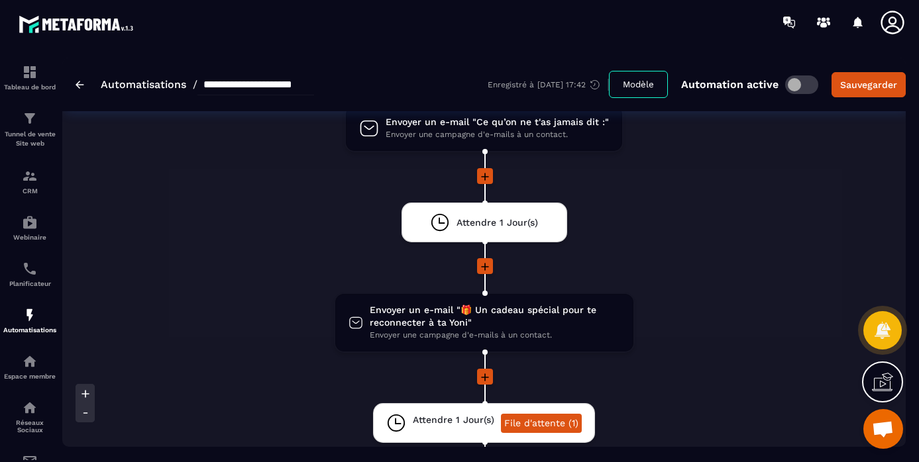
scroll to position [464, 0]
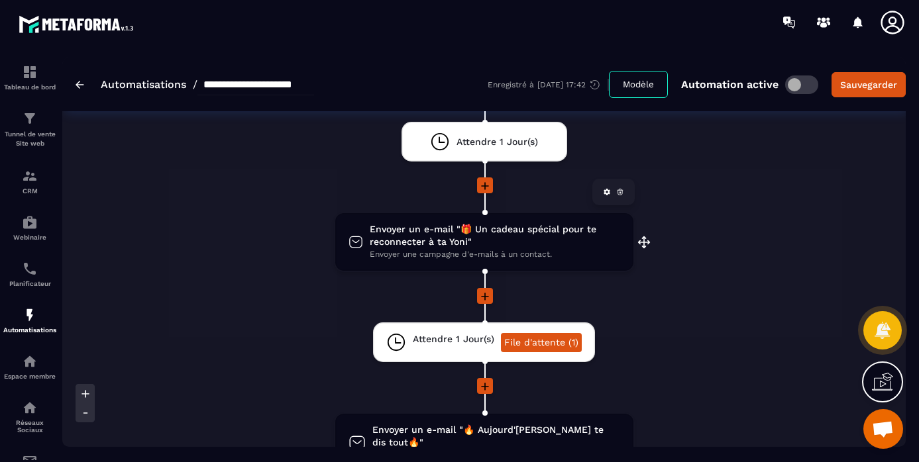
click at [515, 239] on span "Envoyer un e-mail "🎁 Un cadeau spécial pour te reconnecter à ta Yoni"" at bounding box center [495, 235] width 250 height 25
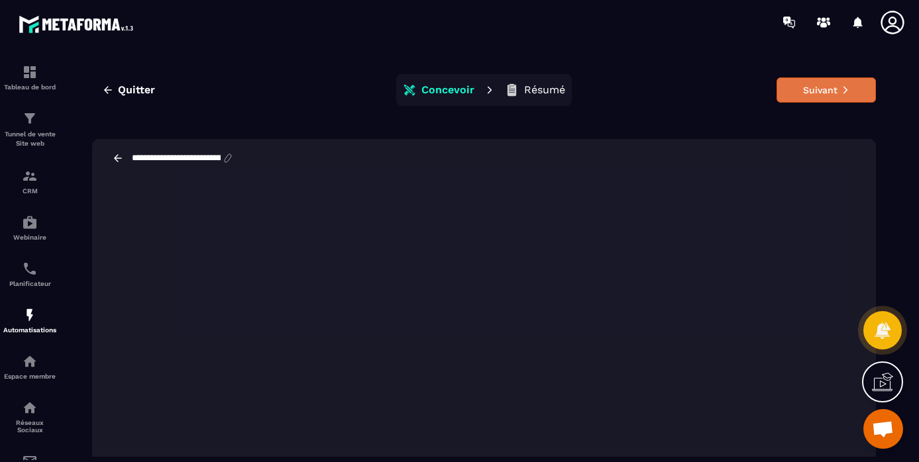
click at [796, 89] on button "Suivant" at bounding box center [826, 90] width 99 height 25
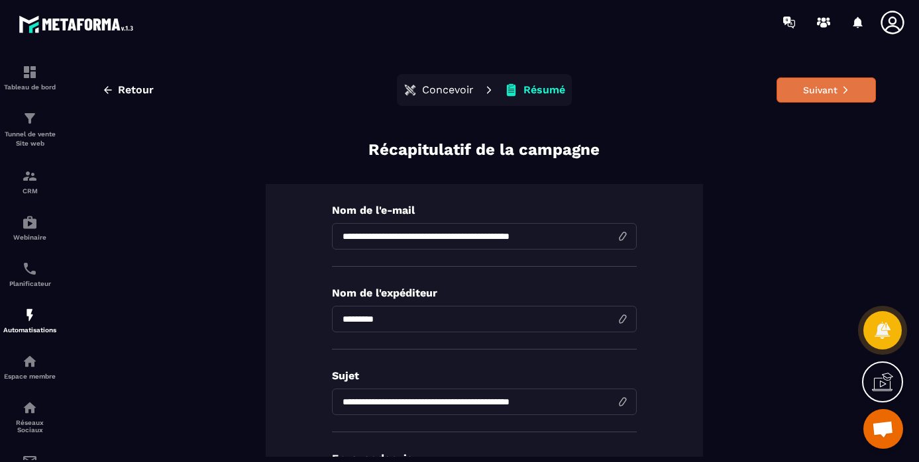
click at [817, 90] on button "Suivant" at bounding box center [826, 90] width 99 height 25
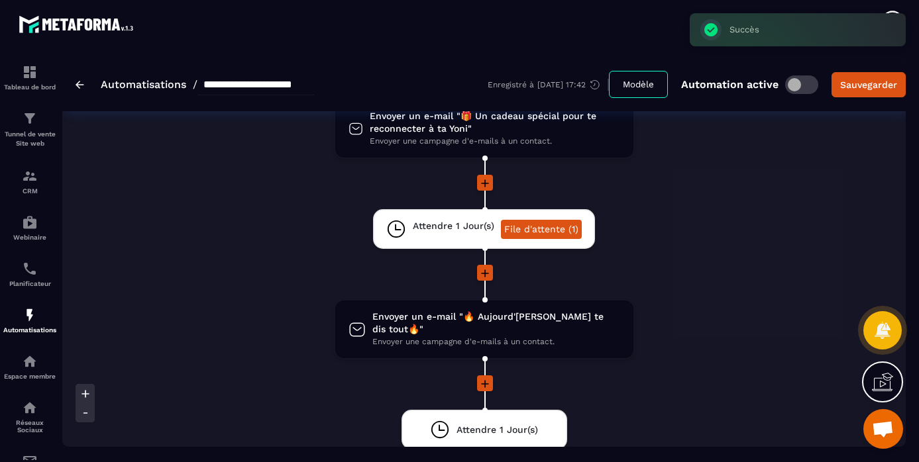
scroll to position [604, 0]
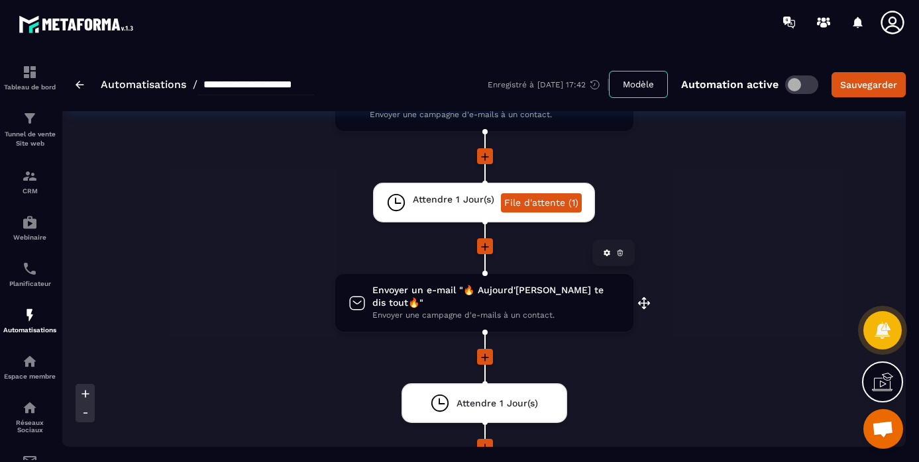
click at [543, 292] on span "Envoyer un e-mail "🔥 Aujourd'hui je te dis tout🔥"" at bounding box center [496, 296] width 248 height 25
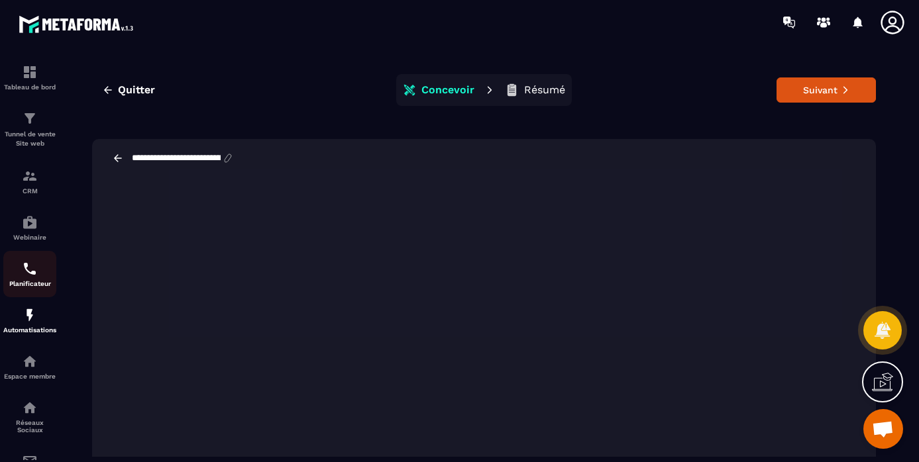
click at [27, 269] on img at bounding box center [30, 269] width 16 height 16
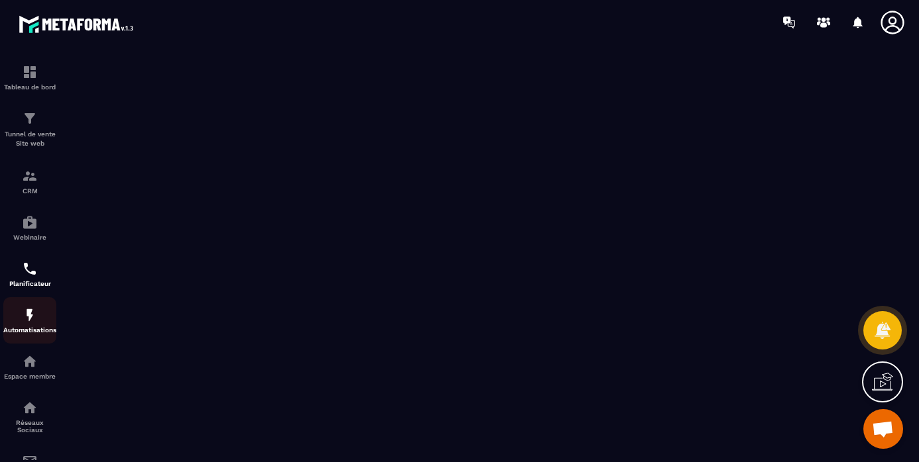
click at [29, 317] on img at bounding box center [30, 315] width 16 height 16
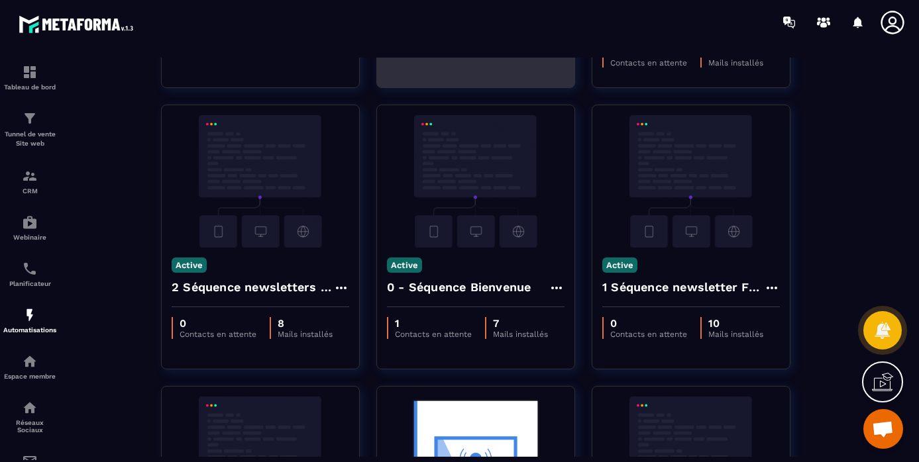
scroll to position [398, 0]
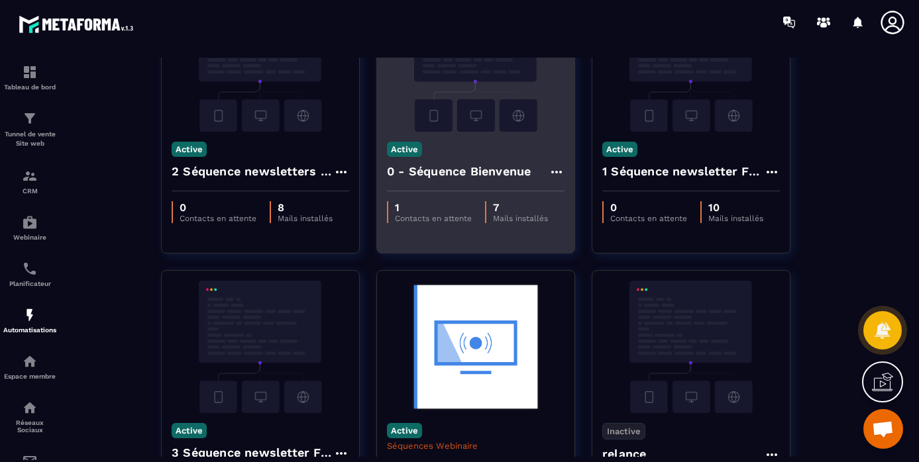
click at [502, 140] on div "Active 0 - Séquence Bienvenue" at bounding box center [475, 162] width 197 height 60
click at [496, 145] on div "Active 0 - Séquence Bienvenue" at bounding box center [475, 162] width 197 height 60
click at [481, 122] on img at bounding box center [476, 65] width 178 height 133
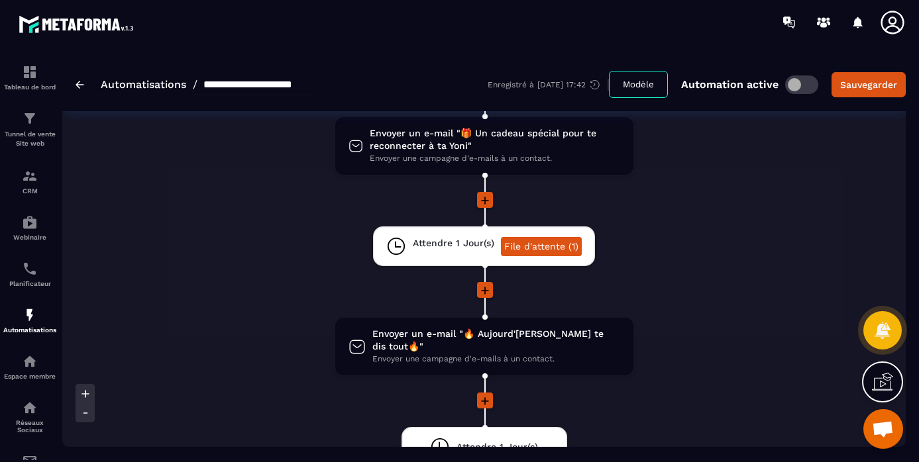
scroll to position [563, 0]
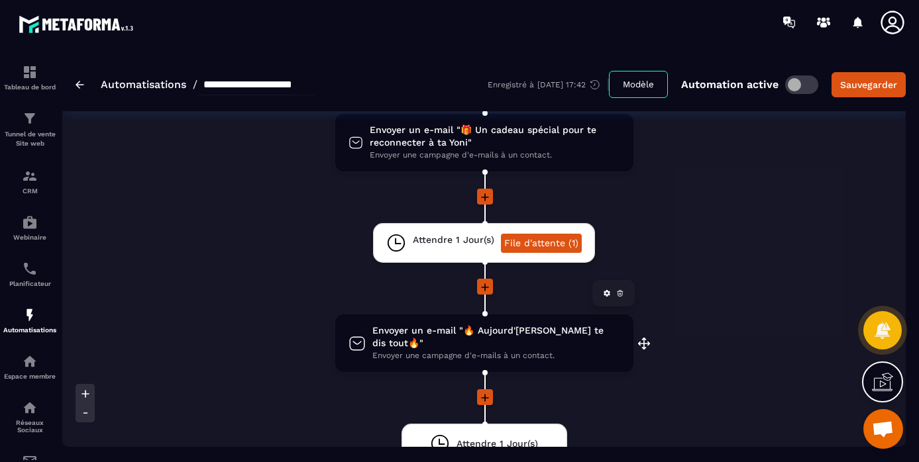
click at [447, 330] on span "Envoyer un e-mail "🔥 Aujourd'hui je te dis tout🔥"" at bounding box center [496, 337] width 248 height 25
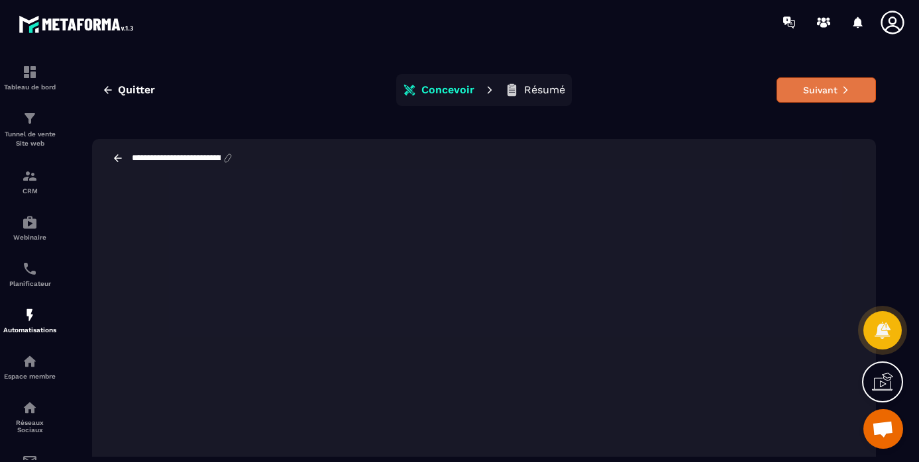
click at [833, 90] on button "Suivant" at bounding box center [826, 90] width 99 height 25
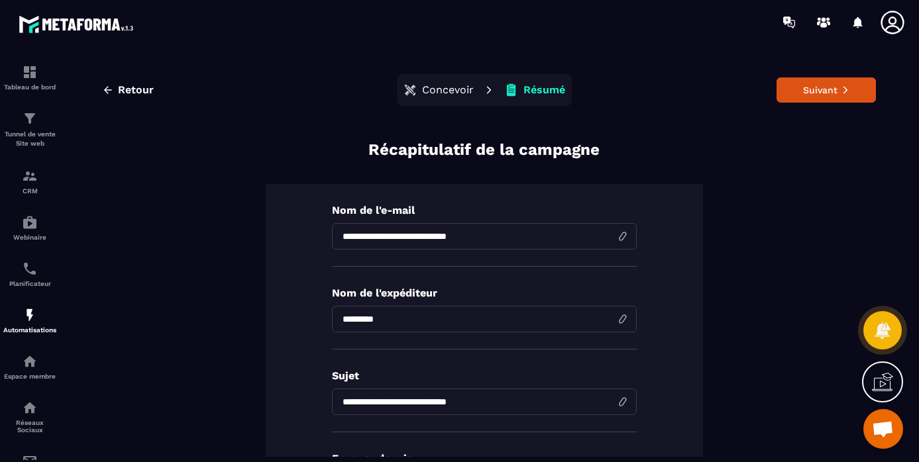
click at [833, 90] on button "Suivant" at bounding box center [826, 90] width 99 height 25
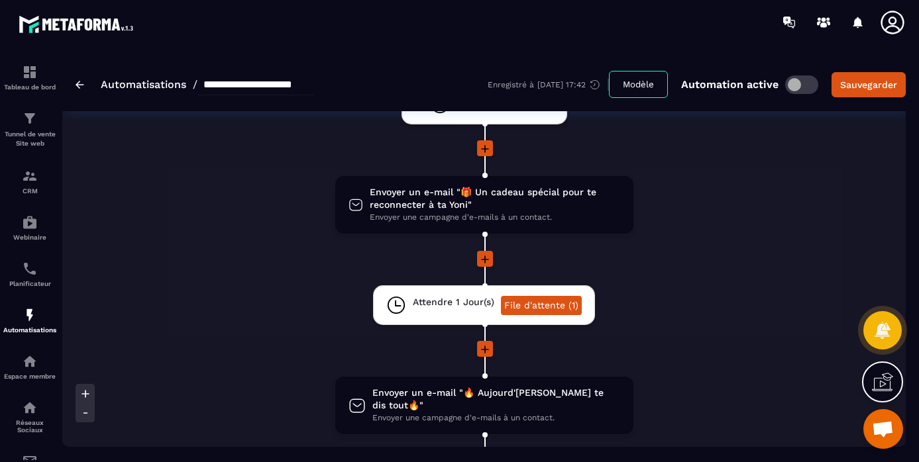
scroll to position [636, 0]
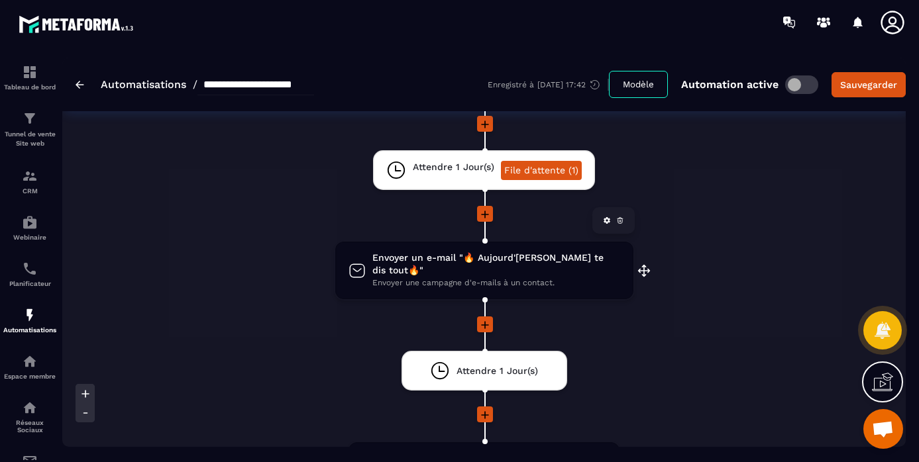
click at [441, 262] on span "Envoyer un e-mail "🔥 Aujourd'hui je te dis tout🔥"" at bounding box center [496, 264] width 248 height 25
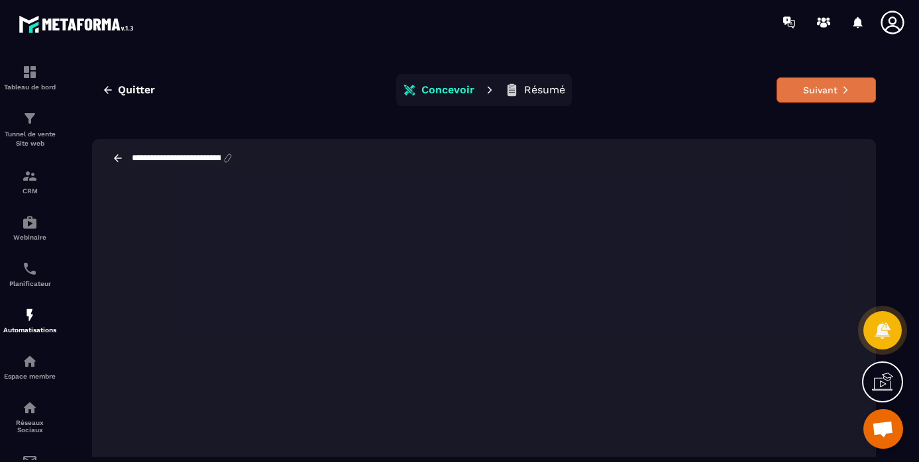
click at [841, 89] on icon at bounding box center [845, 89] width 9 height 9
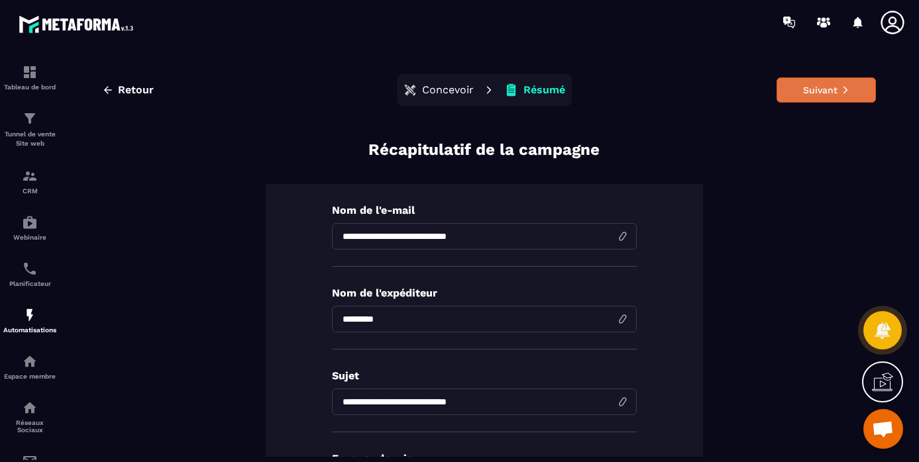
click at [819, 92] on button "Suivant" at bounding box center [826, 90] width 99 height 25
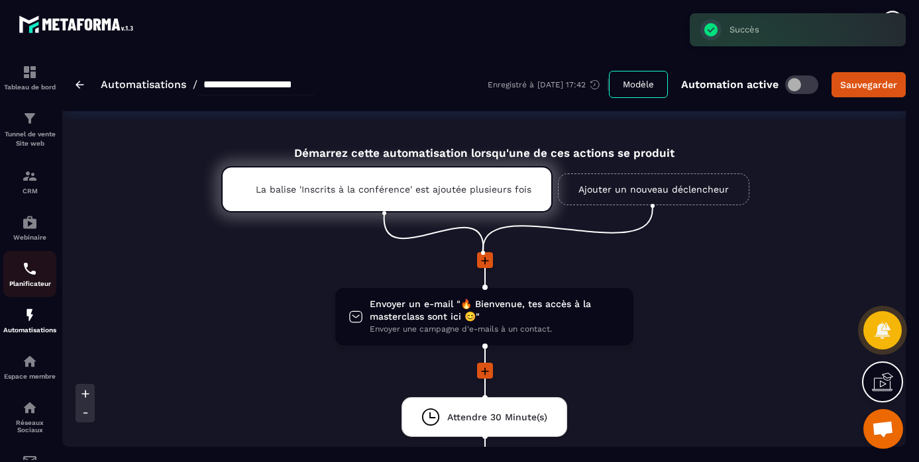
click at [25, 273] on img at bounding box center [30, 269] width 16 height 16
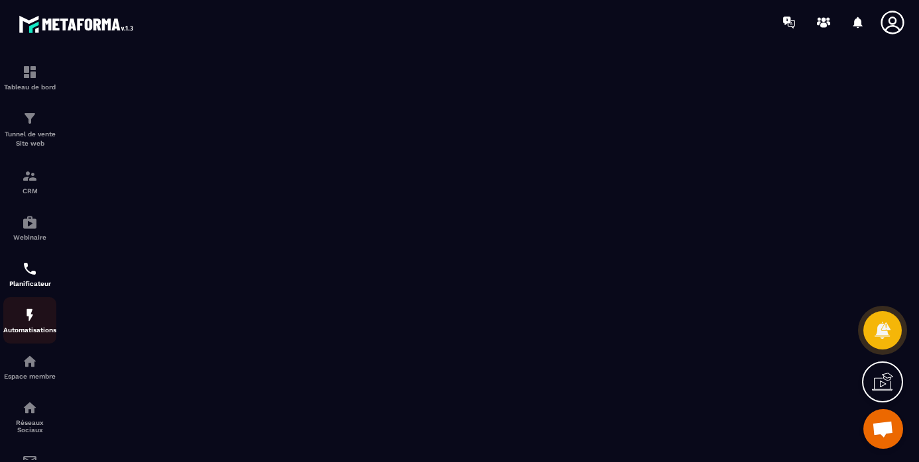
click at [27, 319] on img at bounding box center [30, 315] width 16 height 16
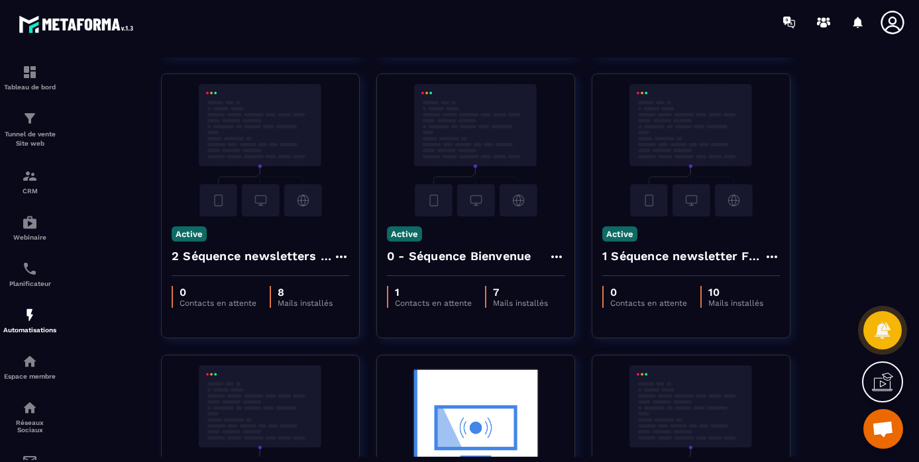
scroll to position [326, 0]
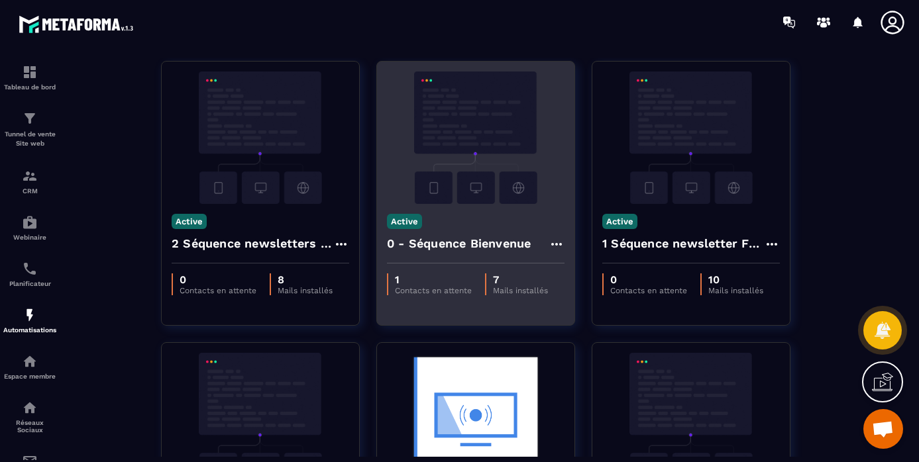
click at [488, 228] on div "Active 0 - Séquence Bienvenue" at bounding box center [475, 234] width 197 height 60
click at [502, 217] on div "Active 0 - Séquence Bienvenue" at bounding box center [475, 234] width 197 height 60
click at [475, 163] on img at bounding box center [476, 138] width 178 height 133
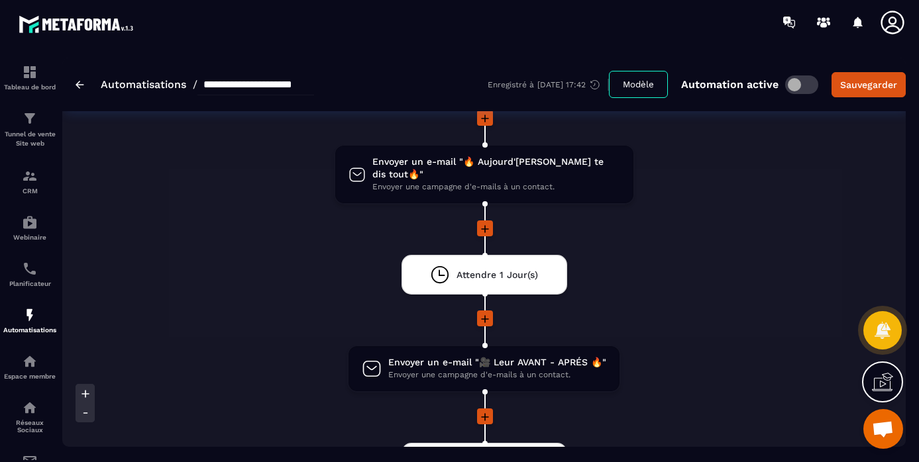
scroll to position [757, 0]
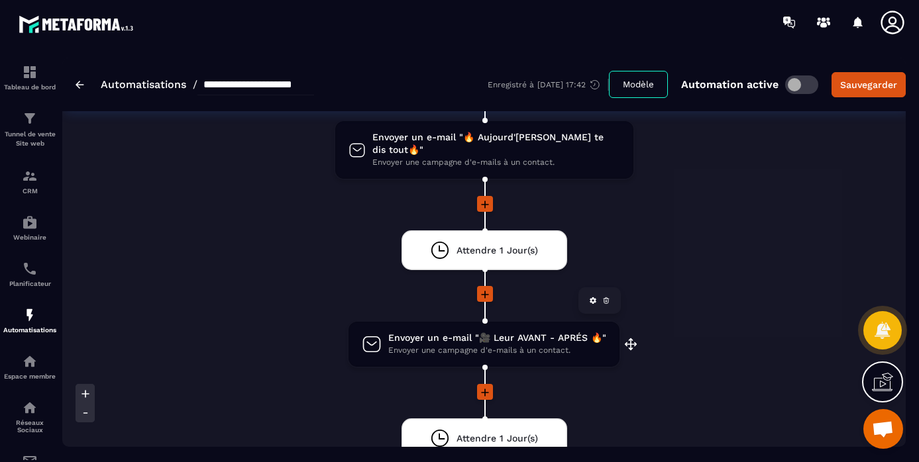
click at [443, 332] on span "Envoyer un e-mail "🎥 Leur AVANT - APRÉS 🔥"" at bounding box center [497, 338] width 218 height 13
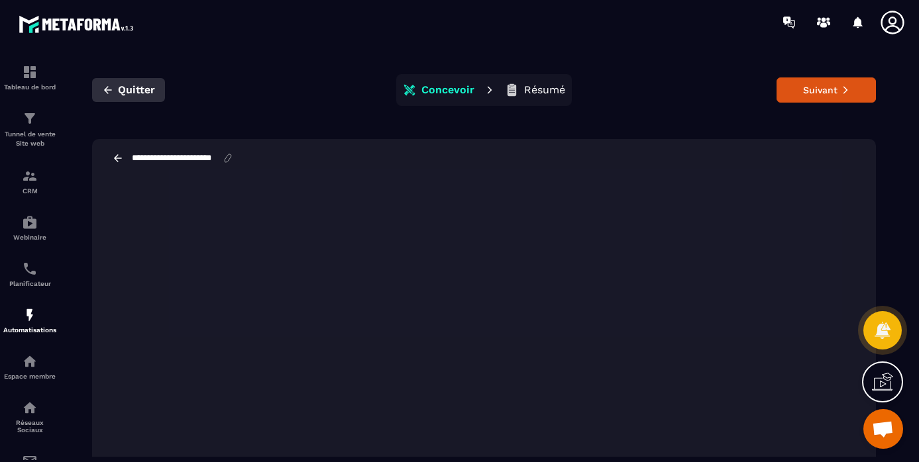
click at [127, 89] on span "Quitter" at bounding box center [136, 89] width 37 height 13
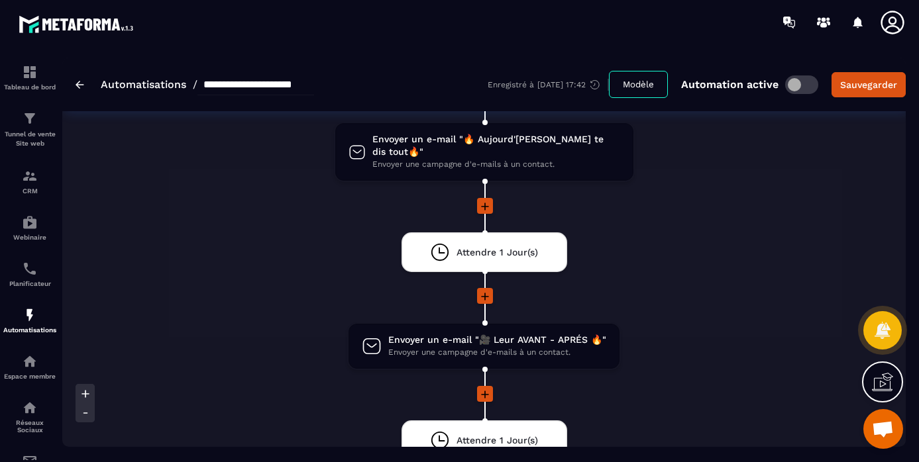
scroll to position [786, 0]
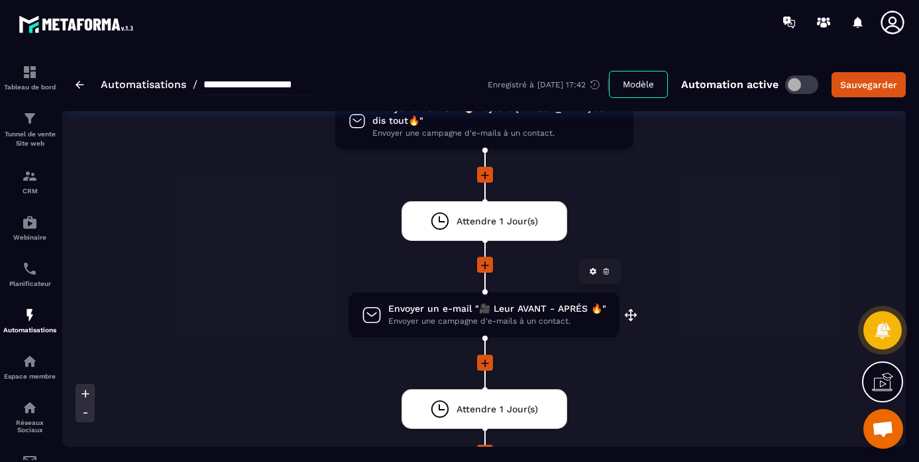
click at [449, 303] on span "Envoyer un e-mail "🎥 Leur AVANT - APRÉS 🔥"" at bounding box center [497, 309] width 218 height 13
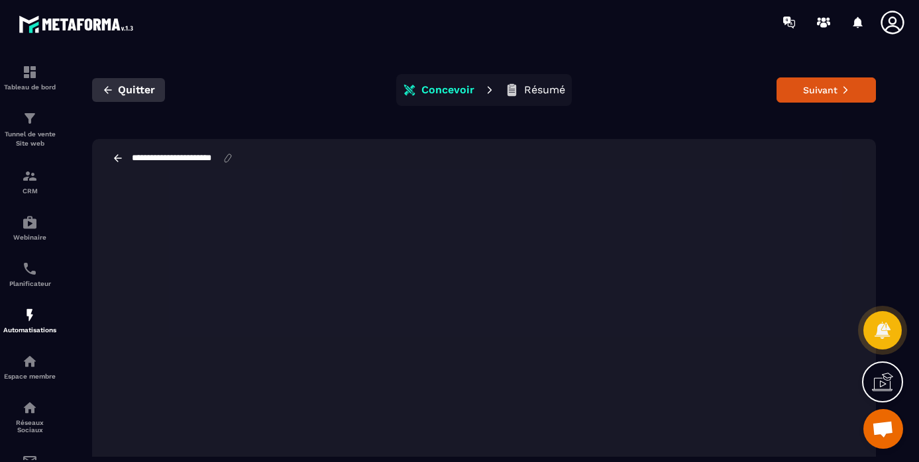
click at [118, 88] on span "Quitter" at bounding box center [136, 89] width 37 height 13
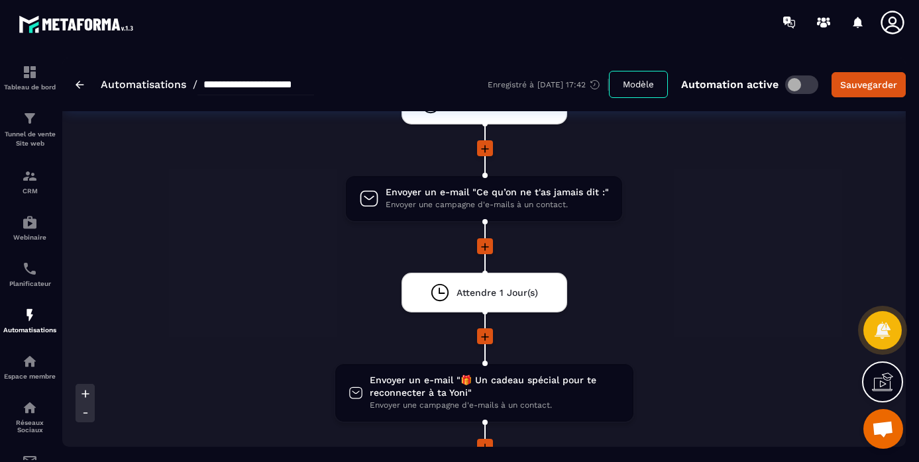
scroll to position [315, 0]
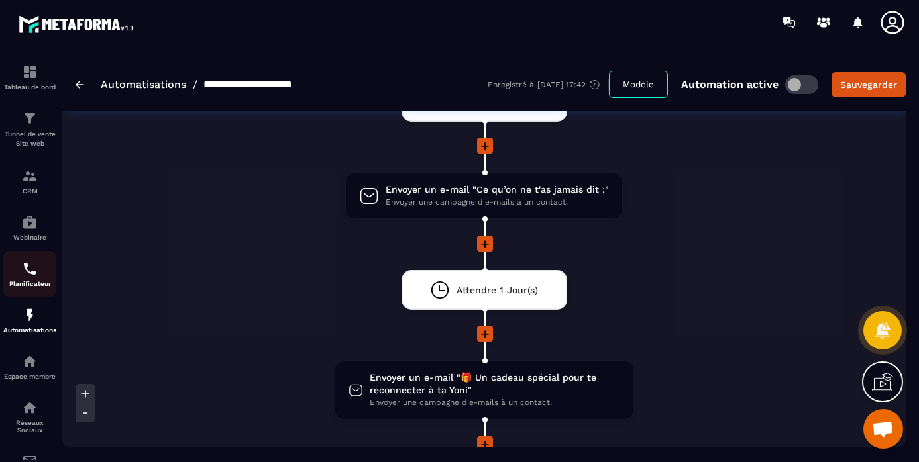
click at [30, 270] on img at bounding box center [30, 269] width 16 height 16
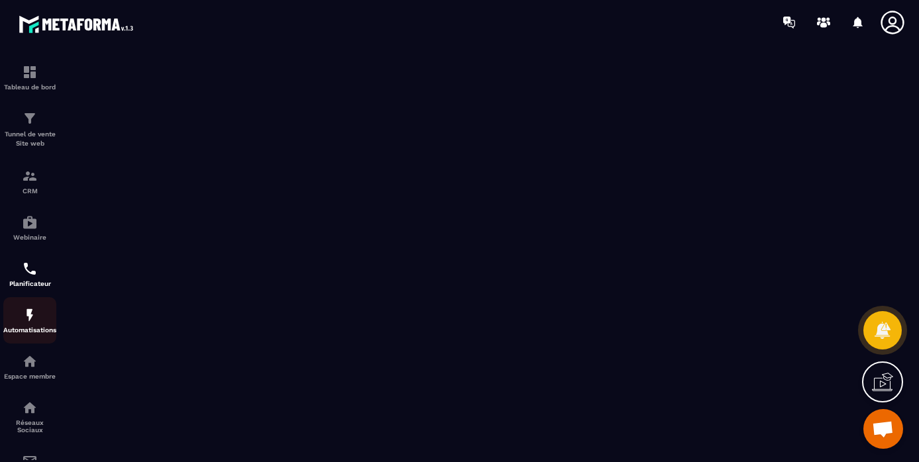
click at [31, 316] on img at bounding box center [30, 315] width 16 height 16
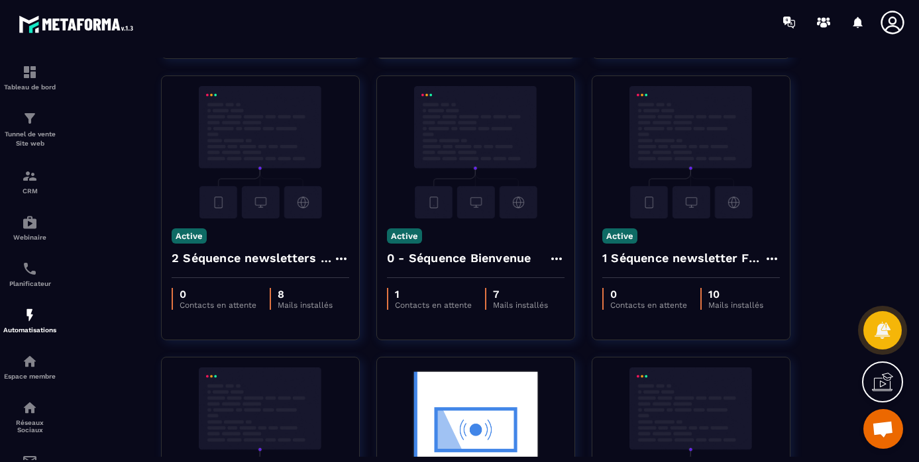
scroll to position [322, 0]
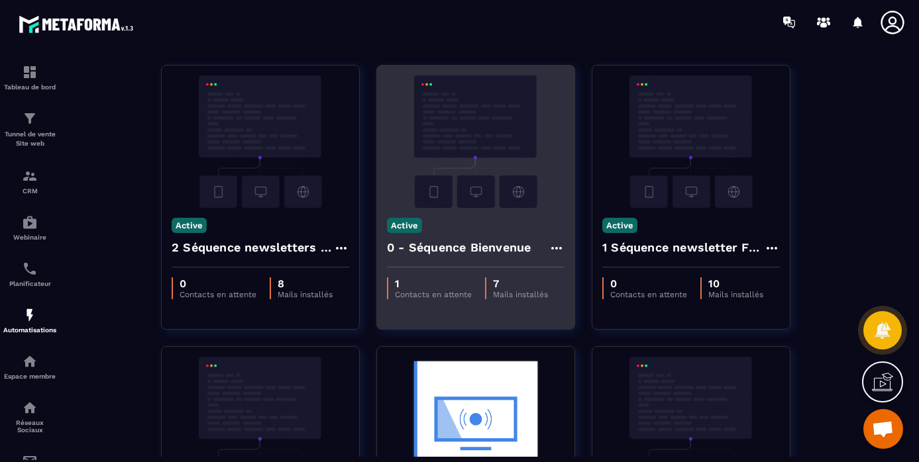
click at [477, 196] on img at bounding box center [476, 142] width 178 height 133
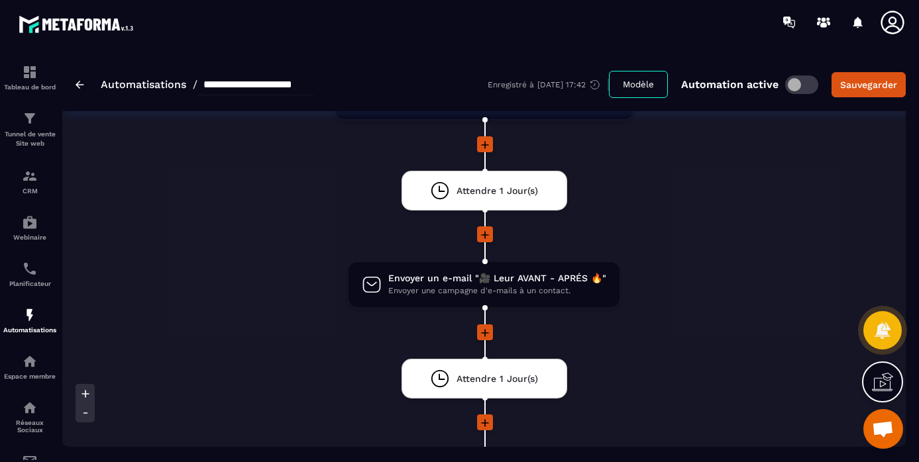
scroll to position [821, 0]
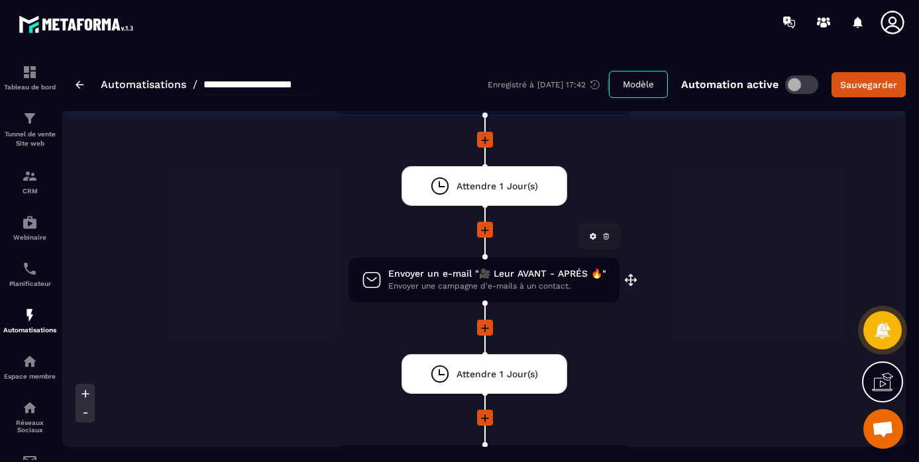
click at [521, 268] on span "Envoyer un e-mail "🎥 Leur AVANT - APRÉS 🔥"" at bounding box center [497, 274] width 218 height 13
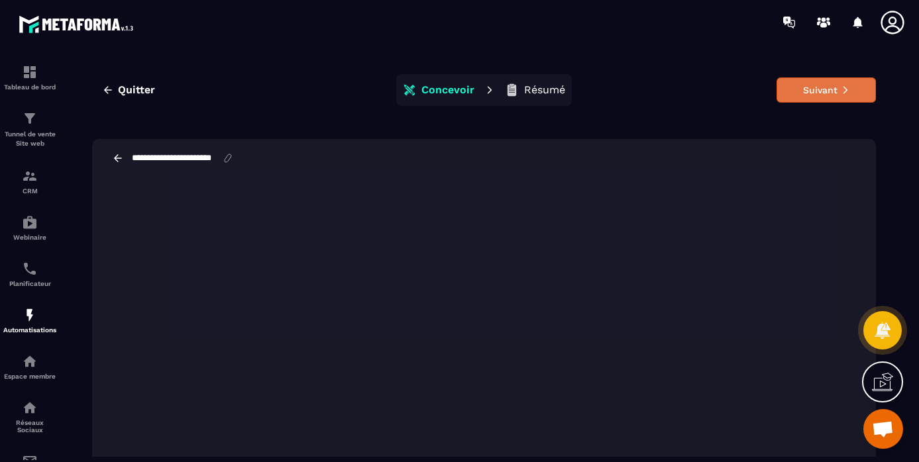
click at [841, 88] on icon at bounding box center [845, 89] width 9 height 9
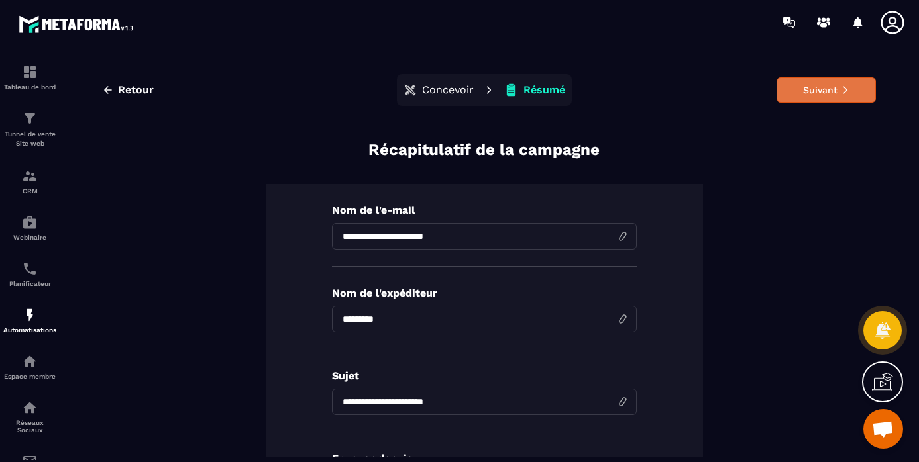
click at [825, 88] on button "Suivant" at bounding box center [826, 90] width 99 height 25
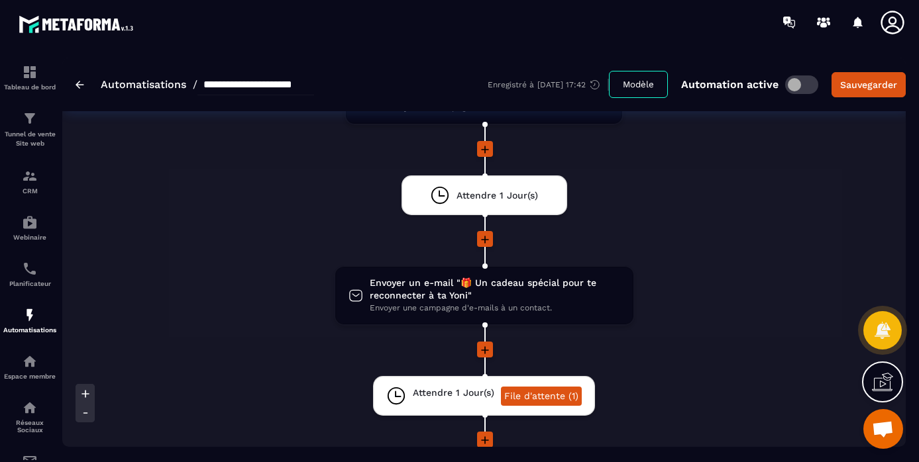
scroll to position [402, 0]
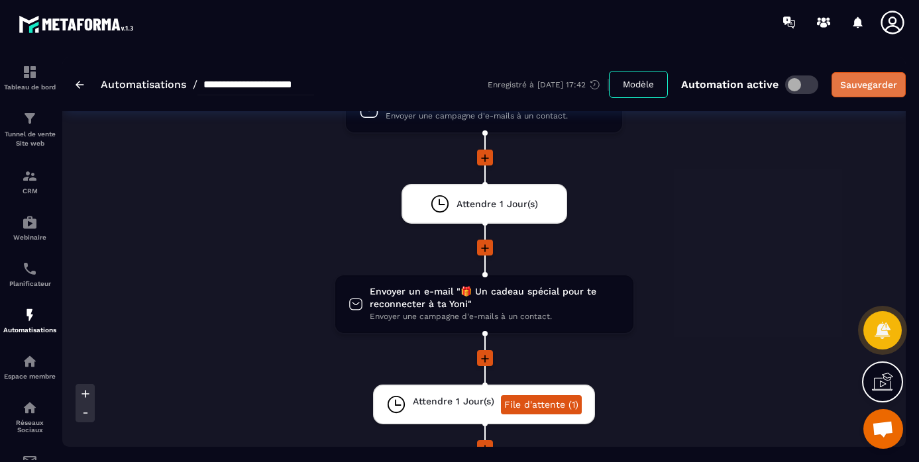
click at [885, 80] on div "Sauvegarder" at bounding box center [868, 84] width 57 height 13
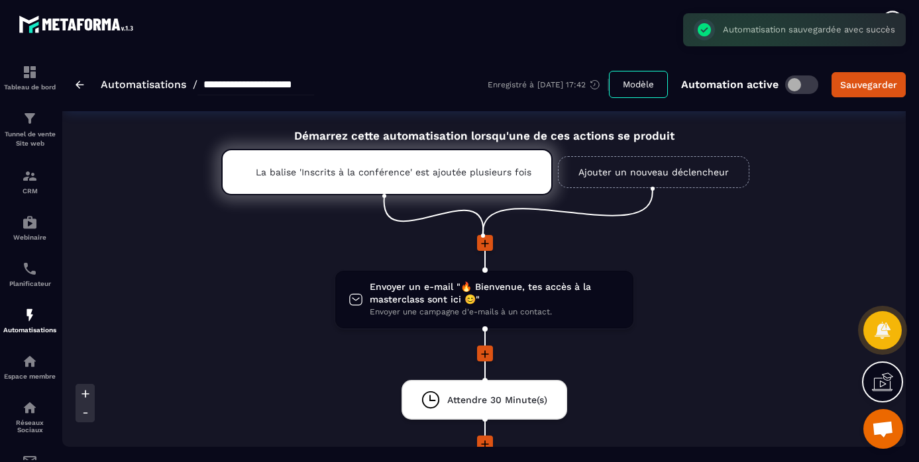
scroll to position [0, 0]
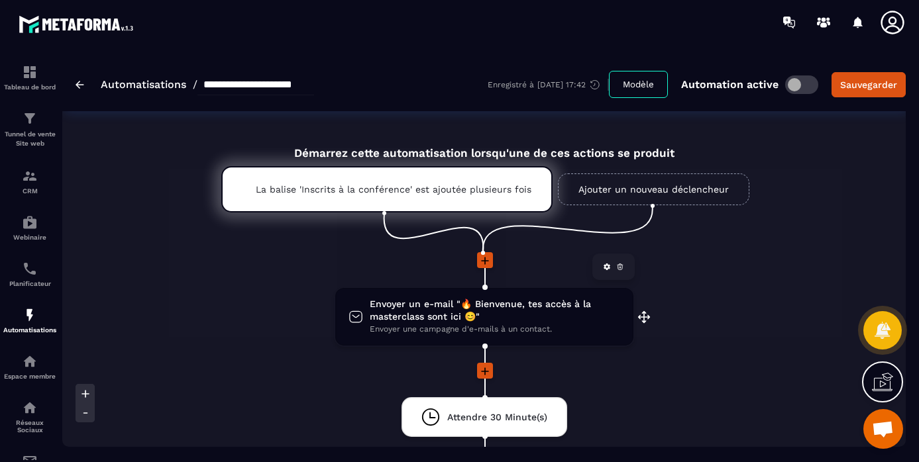
click at [512, 317] on span "Envoyer un e-mail "🔥 Bienvenue, tes accès à la masterclass sont ici 😊"" at bounding box center [495, 310] width 250 height 25
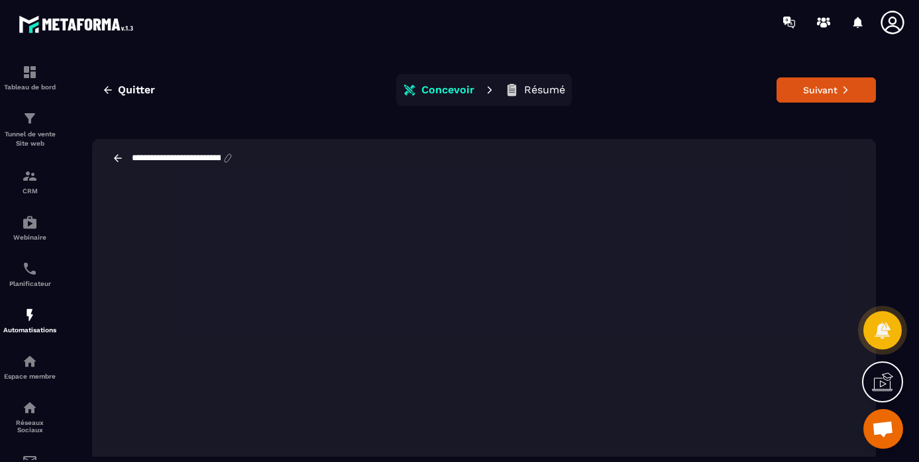
click at [116, 157] on icon at bounding box center [118, 157] width 8 height 7
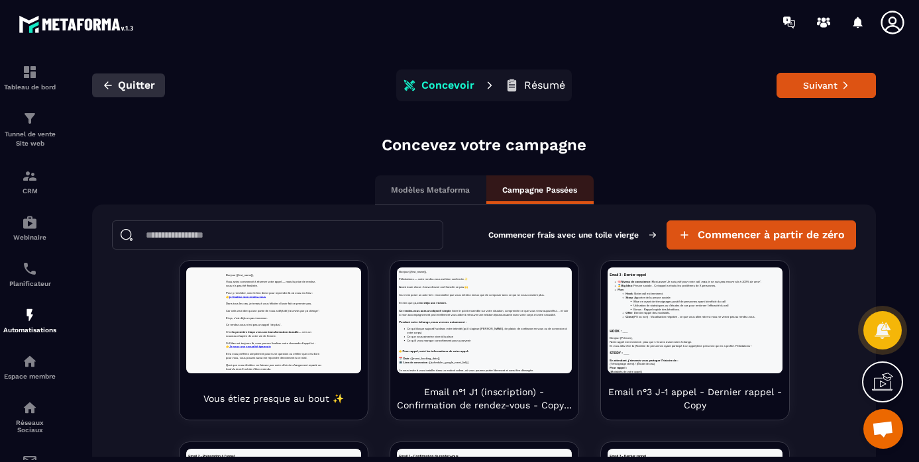
click at [117, 87] on button "Quitter" at bounding box center [128, 86] width 73 height 24
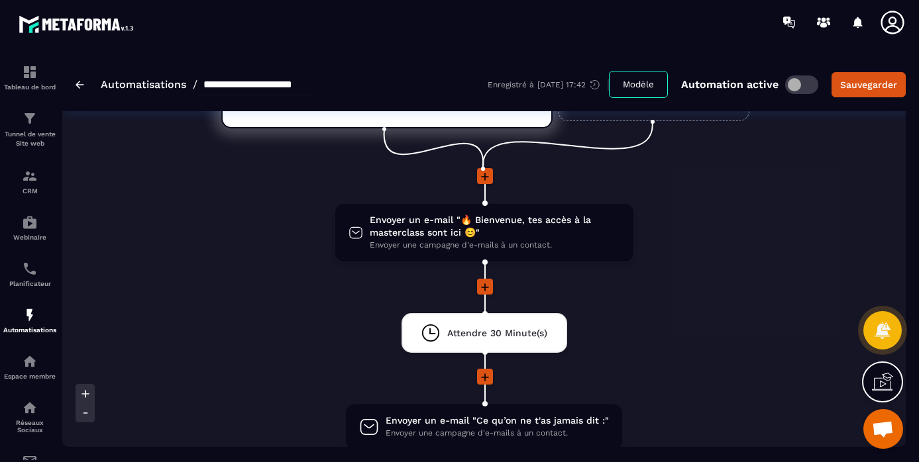
scroll to position [93, 0]
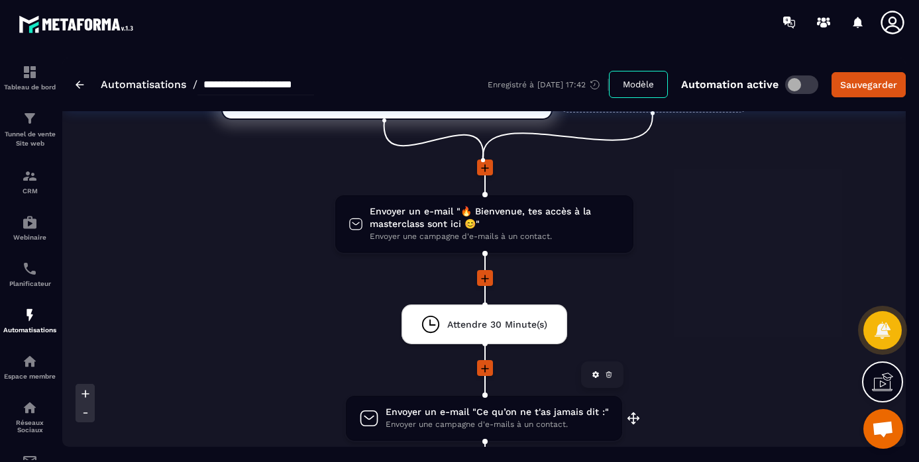
click at [424, 418] on span "Envoyer un e-mail "Ce qu’on ne t'as jamais dit :"" at bounding box center [497, 412] width 223 height 13
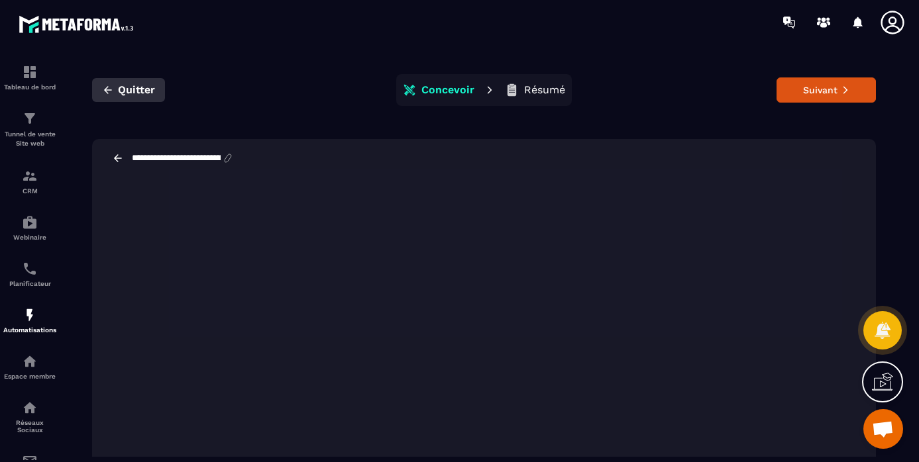
click at [118, 85] on span "Quitter" at bounding box center [136, 89] width 37 height 13
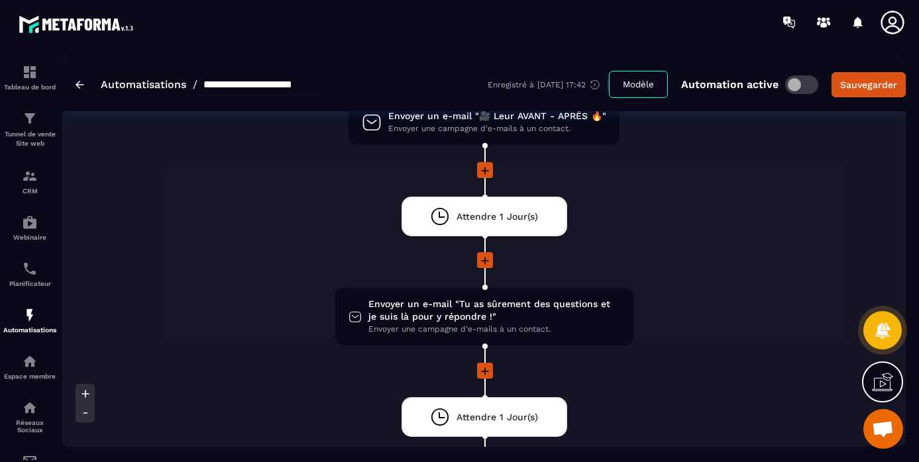
scroll to position [979, 0]
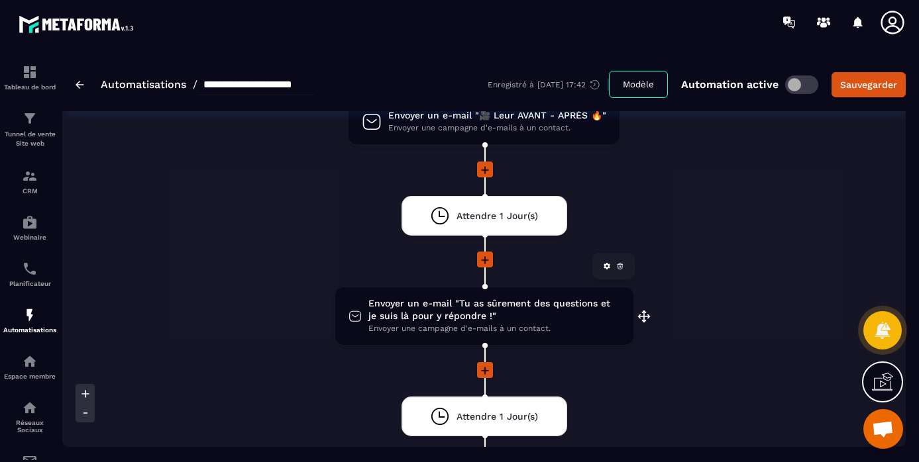
click at [443, 297] on span "Envoyer un e-mail "Tu as sûrement des questions et je suis là pour y répondre !"" at bounding box center [494, 309] width 252 height 25
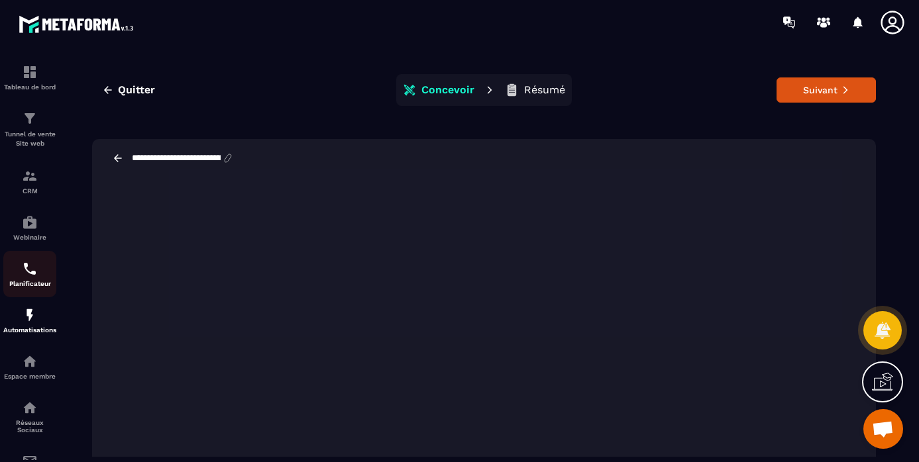
click at [32, 270] on img at bounding box center [30, 269] width 16 height 16
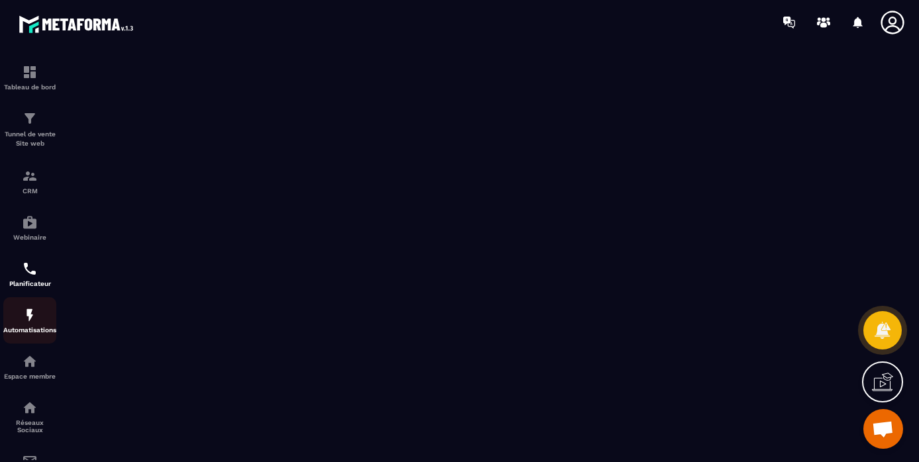
click at [27, 321] on img at bounding box center [30, 315] width 16 height 16
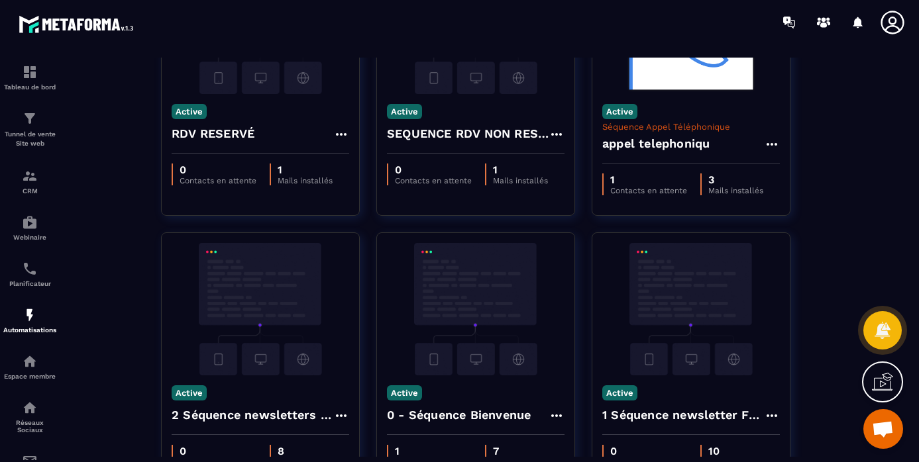
scroll to position [182, 0]
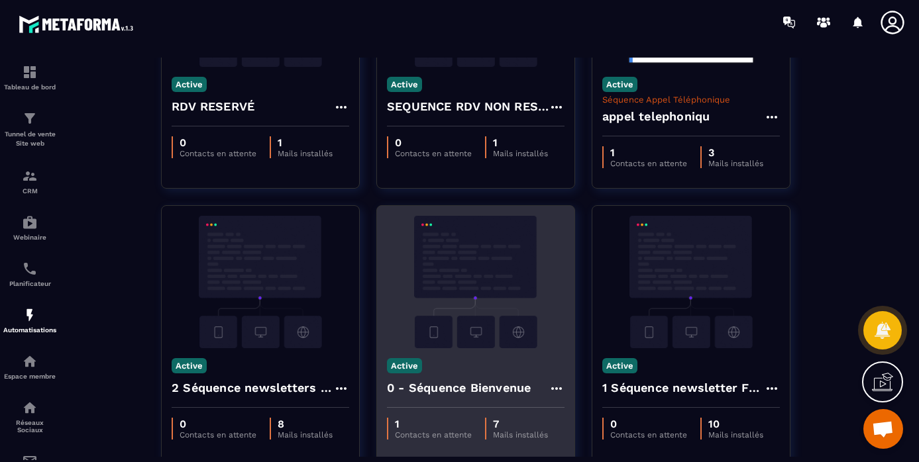
click at [472, 329] on img at bounding box center [476, 282] width 178 height 133
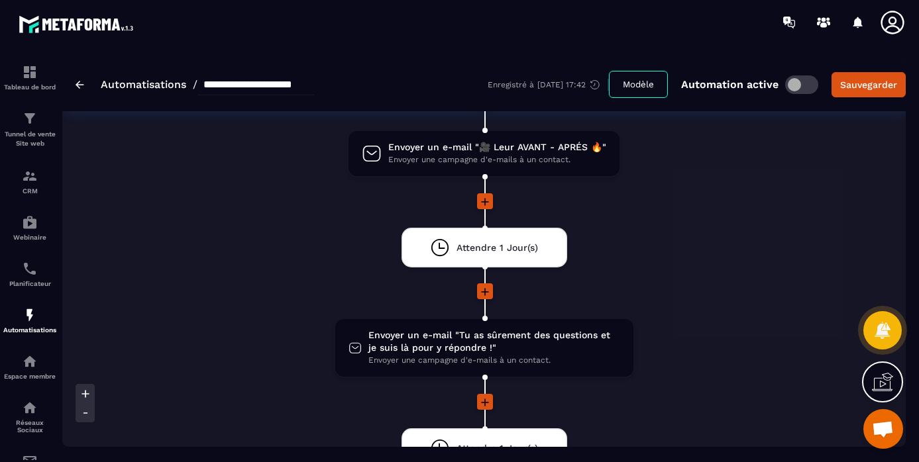
scroll to position [950, 0]
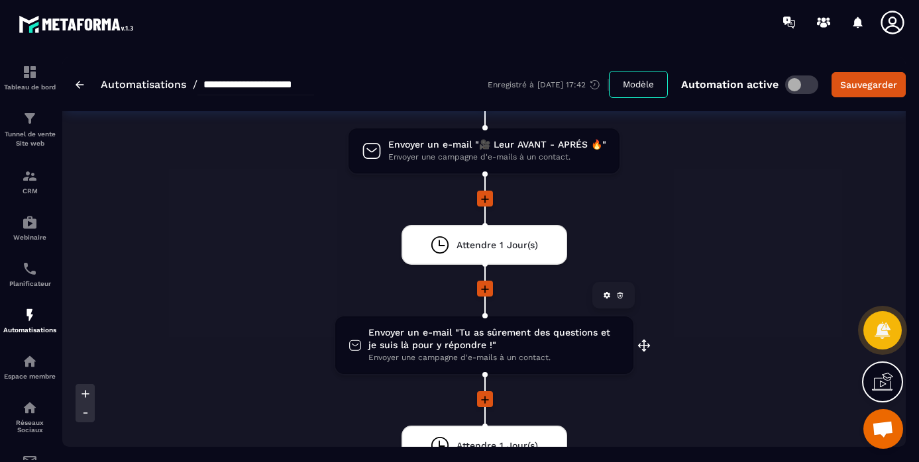
click at [471, 328] on span "Envoyer un e-mail "Tu as sûrement des questions et je suis là pour y répondre !"" at bounding box center [494, 339] width 252 height 25
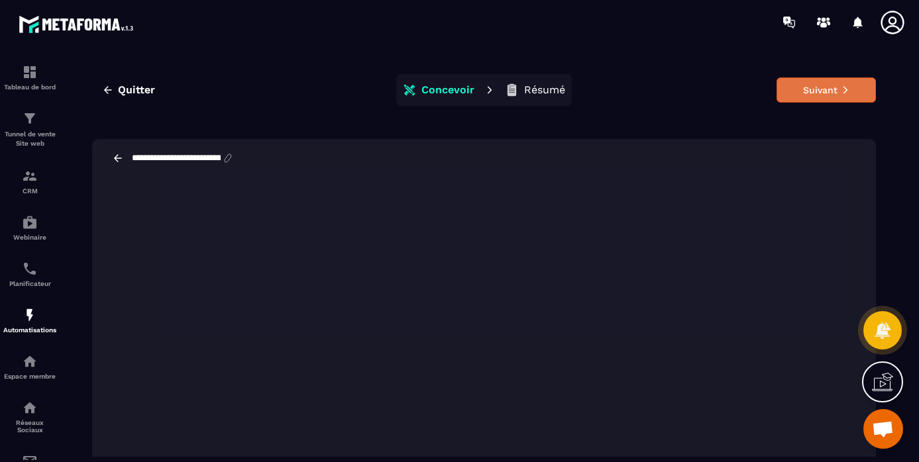
click at [820, 91] on button "Suivant" at bounding box center [826, 90] width 99 height 25
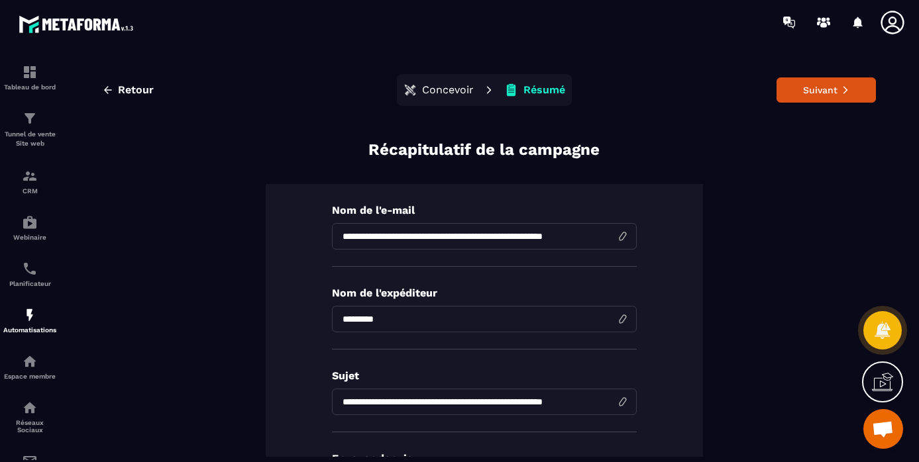
click at [820, 91] on button "Suivant" at bounding box center [826, 90] width 99 height 25
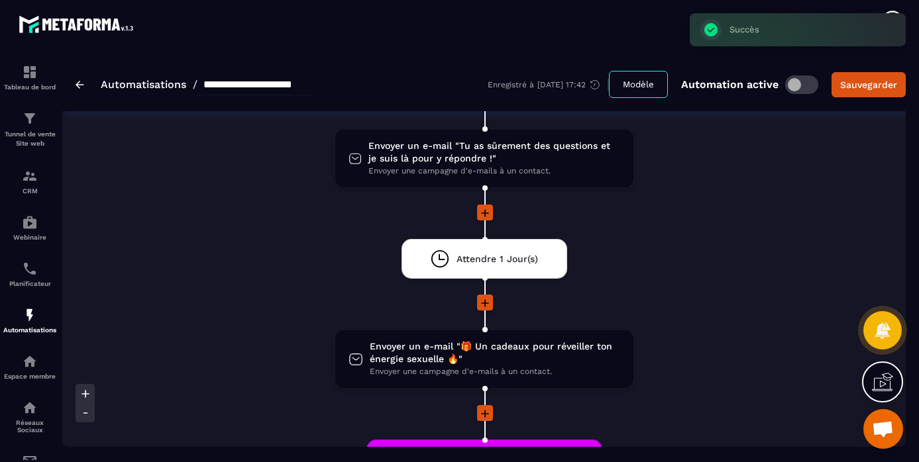
scroll to position [1149, 0]
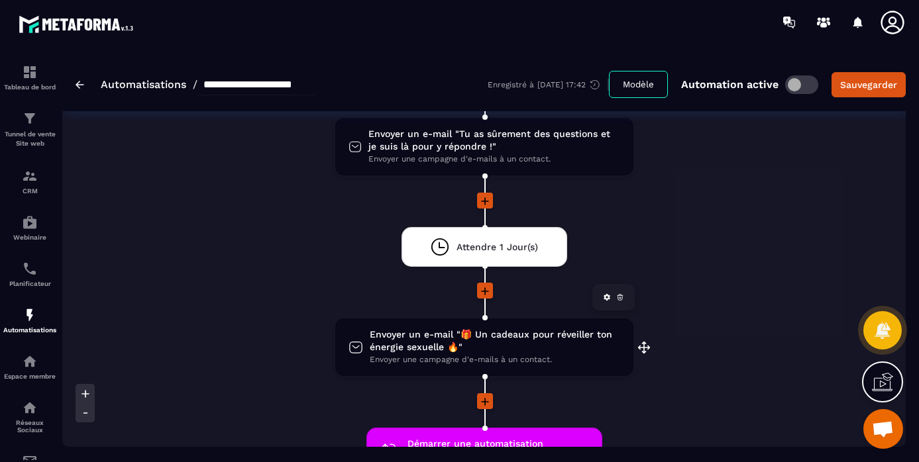
click at [511, 329] on span "Envoyer un e-mail "🎁 Un cadeaux pour réveiller ton énergie sexuelle 🔥"" at bounding box center [495, 341] width 250 height 25
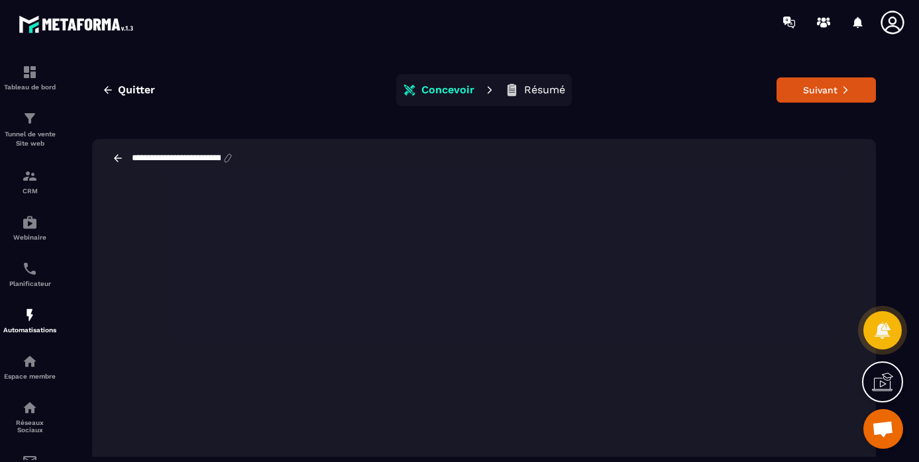
scroll to position [27, 0]
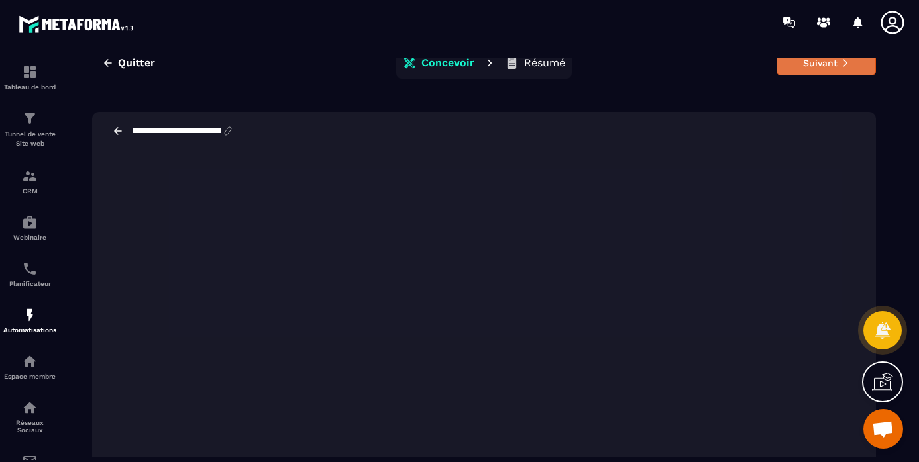
click at [818, 62] on button "Suivant" at bounding box center [826, 62] width 99 height 25
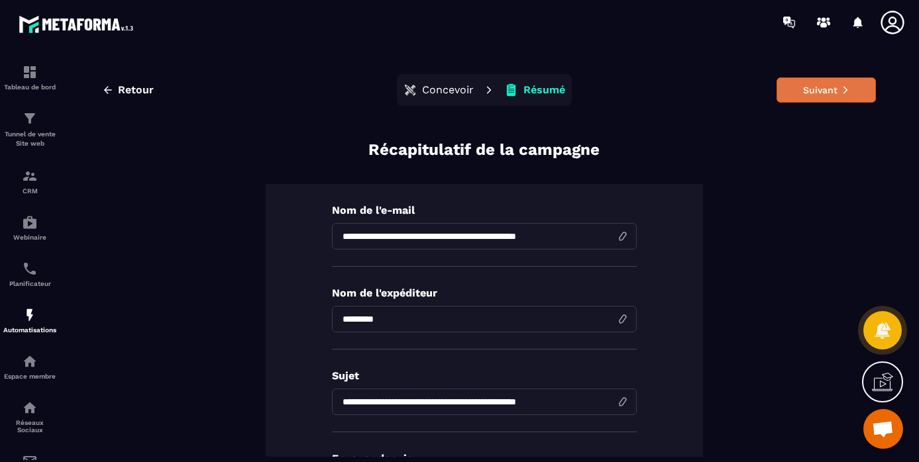
click at [816, 93] on button "Suivant" at bounding box center [826, 90] width 99 height 25
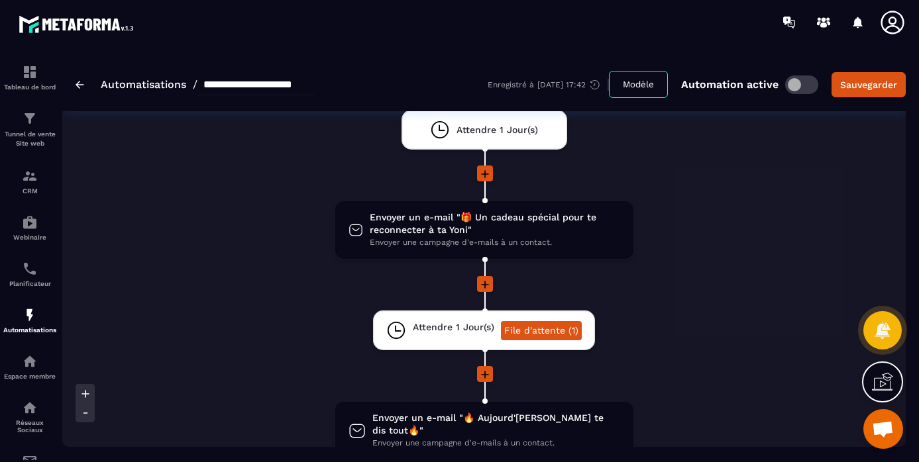
scroll to position [476, 0]
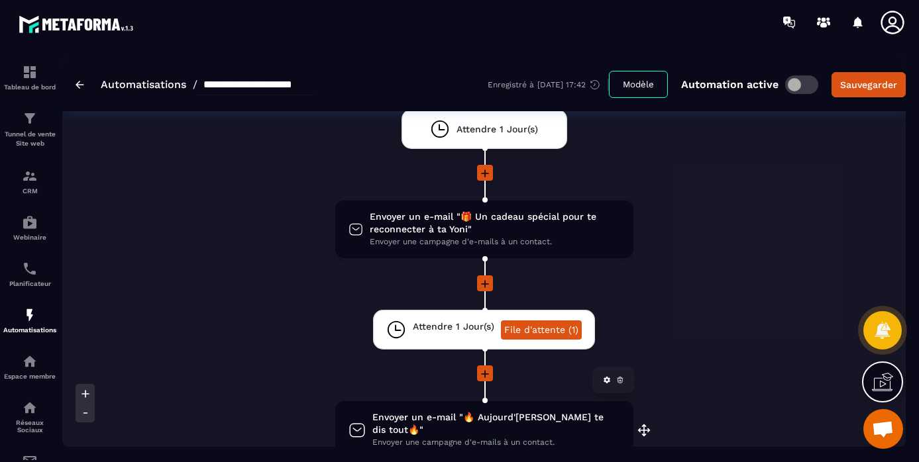
click at [415, 419] on span "Envoyer un e-mail "🔥 Aujourd'hui je te dis tout🔥"" at bounding box center [496, 423] width 248 height 25
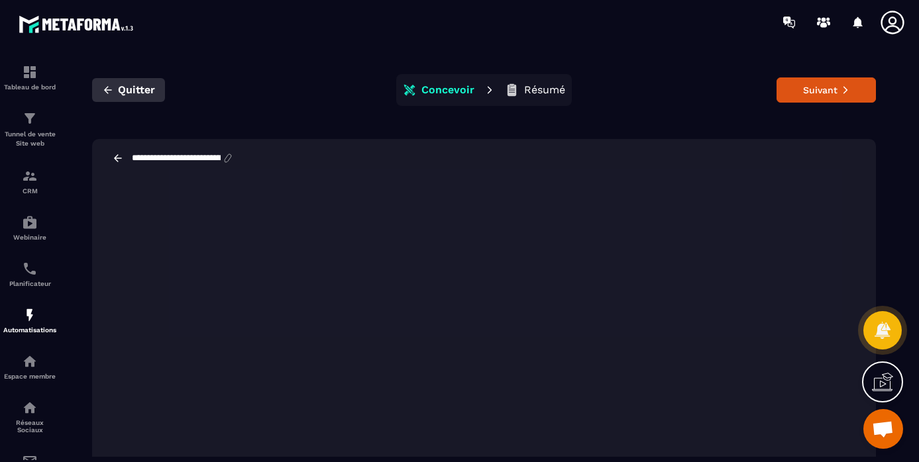
click at [118, 95] on span "Quitter" at bounding box center [136, 89] width 37 height 13
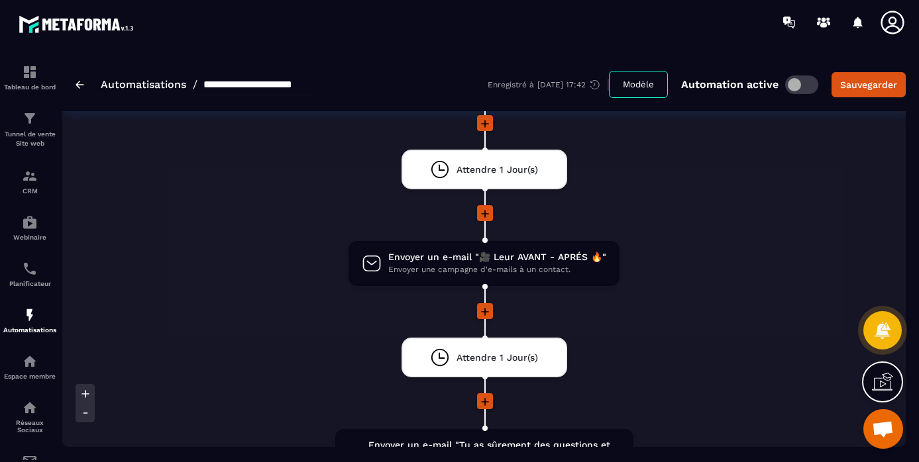
scroll to position [839, 0]
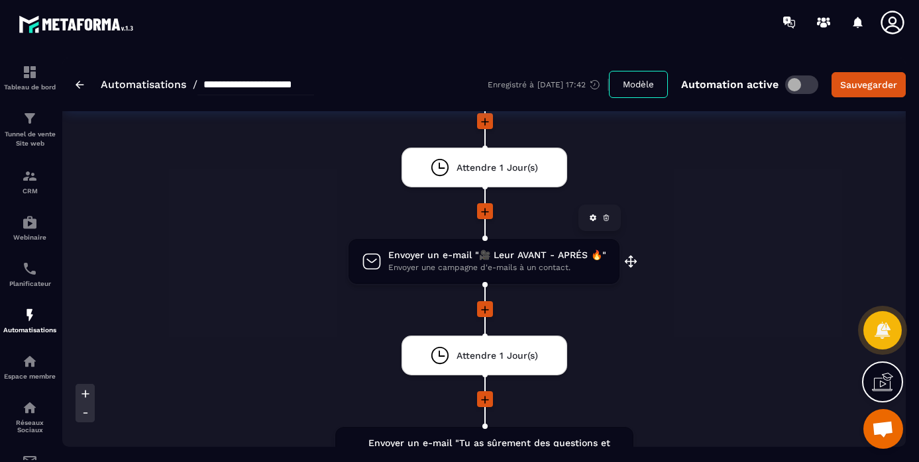
click at [441, 249] on span "Envoyer un e-mail "🎥 Leur AVANT - APRÉS 🔥"" at bounding box center [497, 255] width 218 height 13
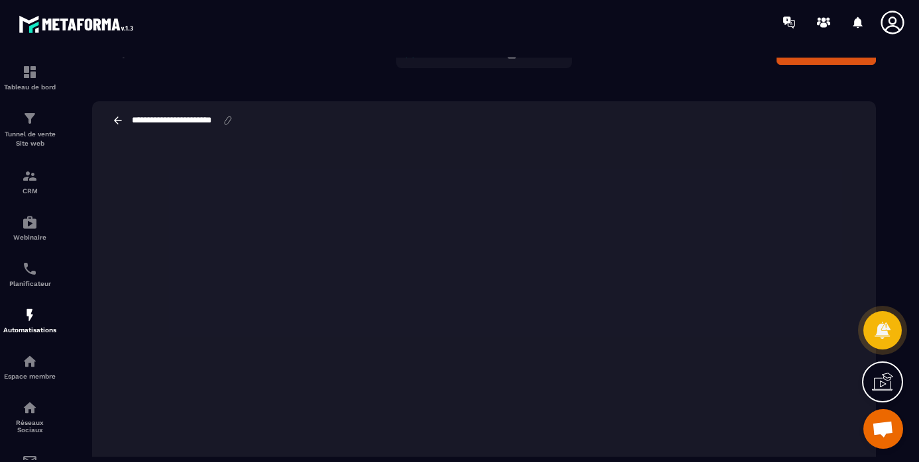
scroll to position [52, 0]
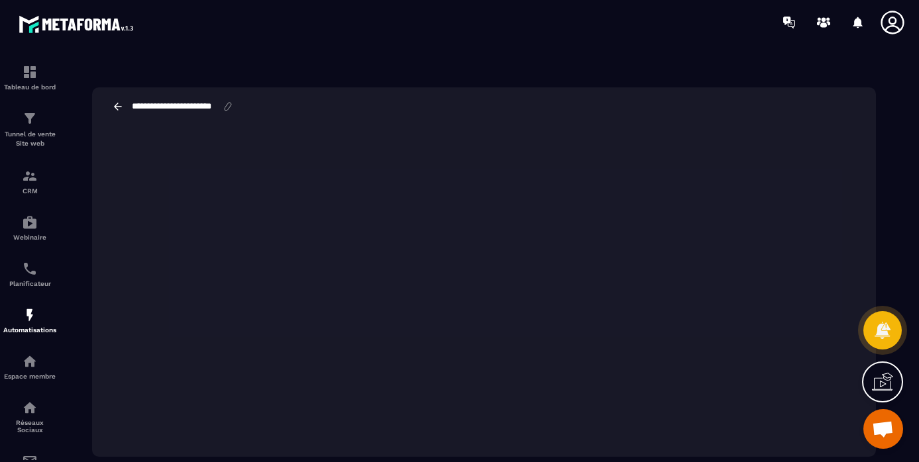
click at [121, 106] on icon at bounding box center [118, 107] width 12 height 12
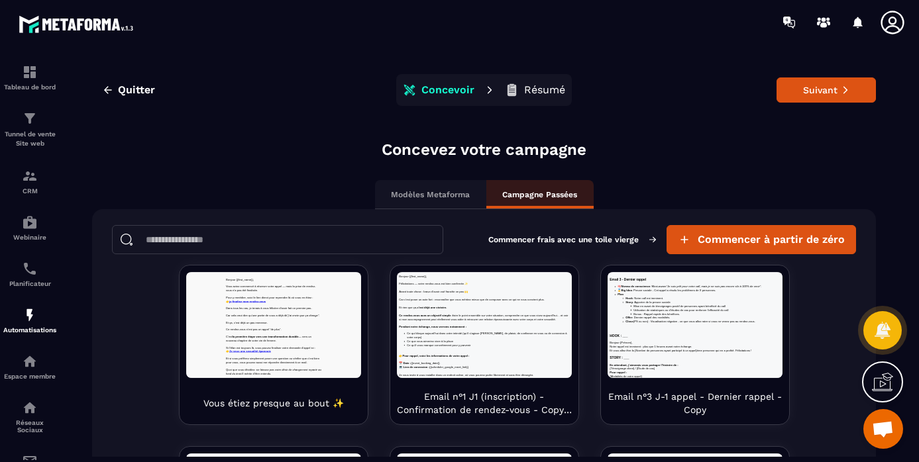
scroll to position [0, 0]
click at [137, 87] on span "Quitter" at bounding box center [136, 89] width 37 height 13
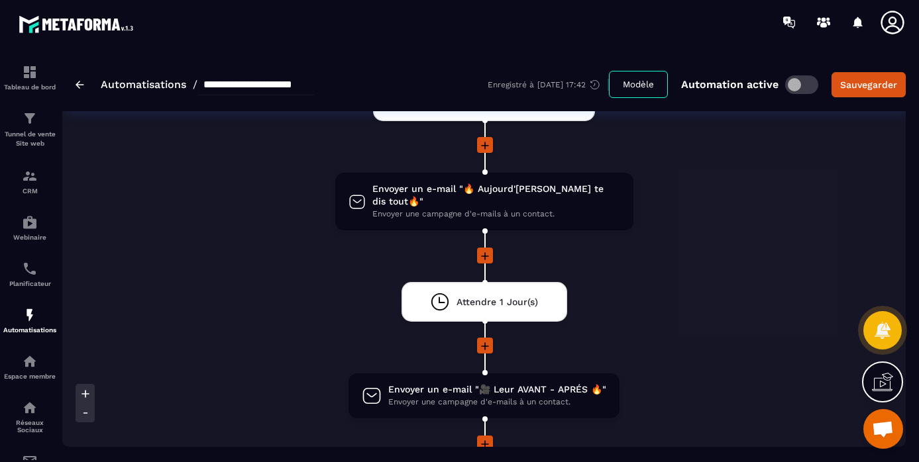
scroll to position [779, 0]
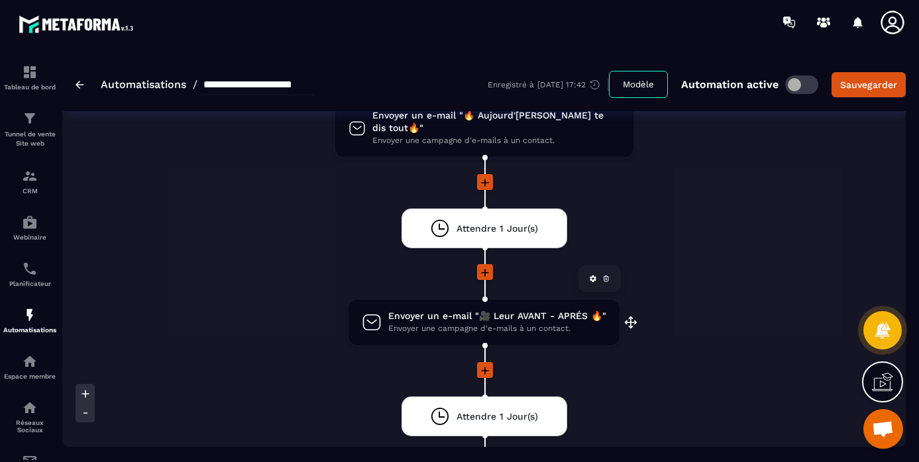
click at [427, 310] on span "Envoyer un e-mail "🎥 Leur AVANT - APRÉS 🔥"" at bounding box center [497, 316] width 218 height 13
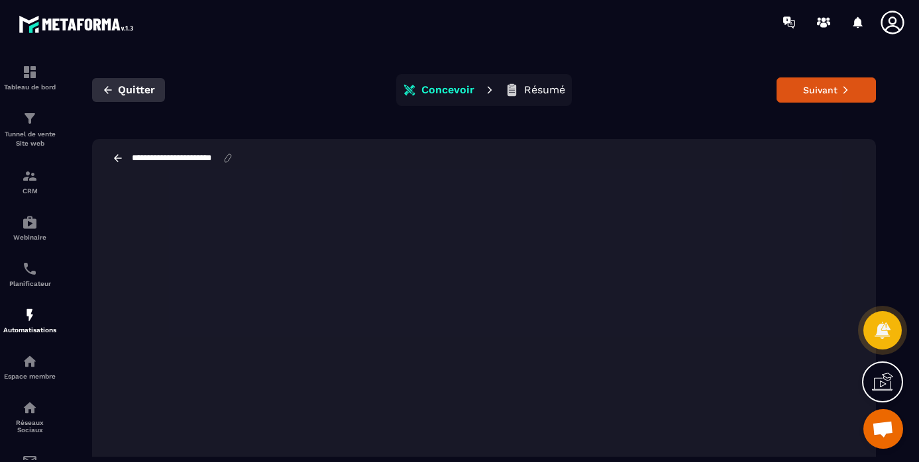
click at [136, 90] on span "Quitter" at bounding box center [136, 89] width 37 height 13
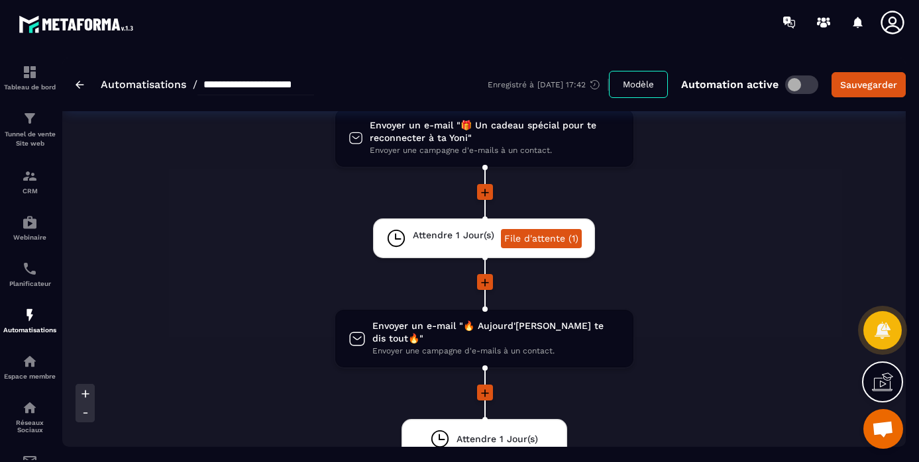
scroll to position [561, 0]
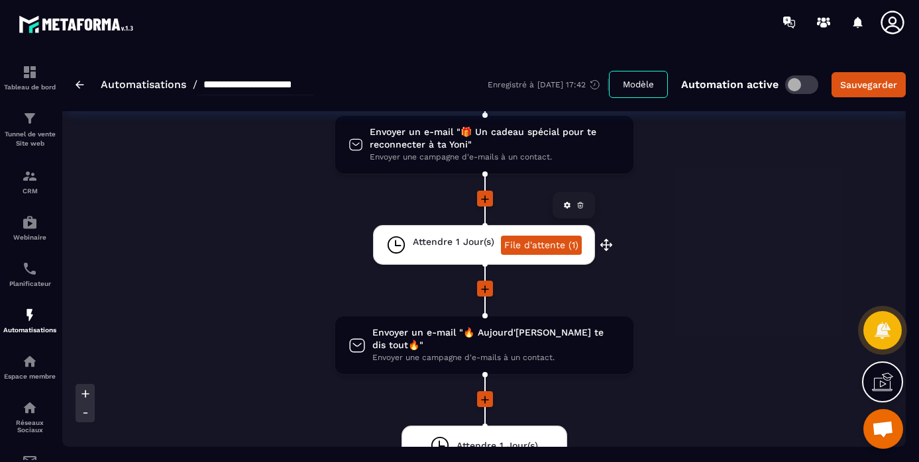
click at [529, 242] on link "File d'attente (1)" at bounding box center [541, 245] width 81 height 19
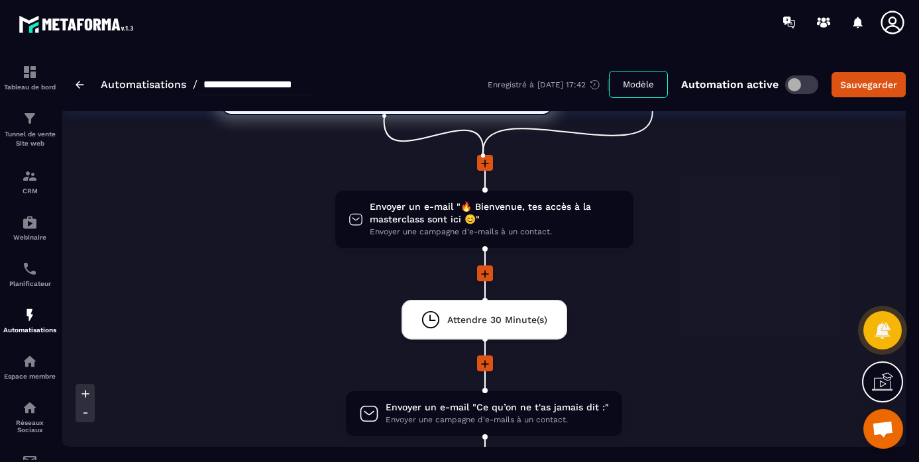
scroll to position [0, 0]
